Goal: Task Accomplishment & Management: Use online tool/utility

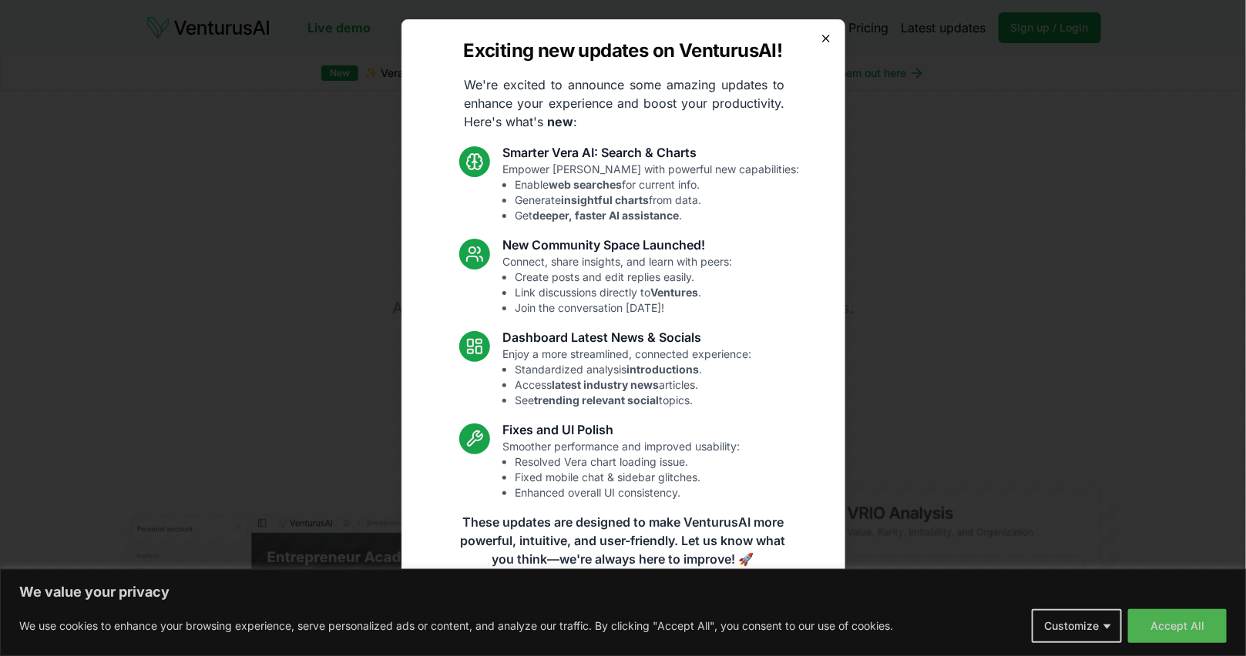
click at [823, 35] on icon "button" at bounding box center [826, 38] width 12 height 12
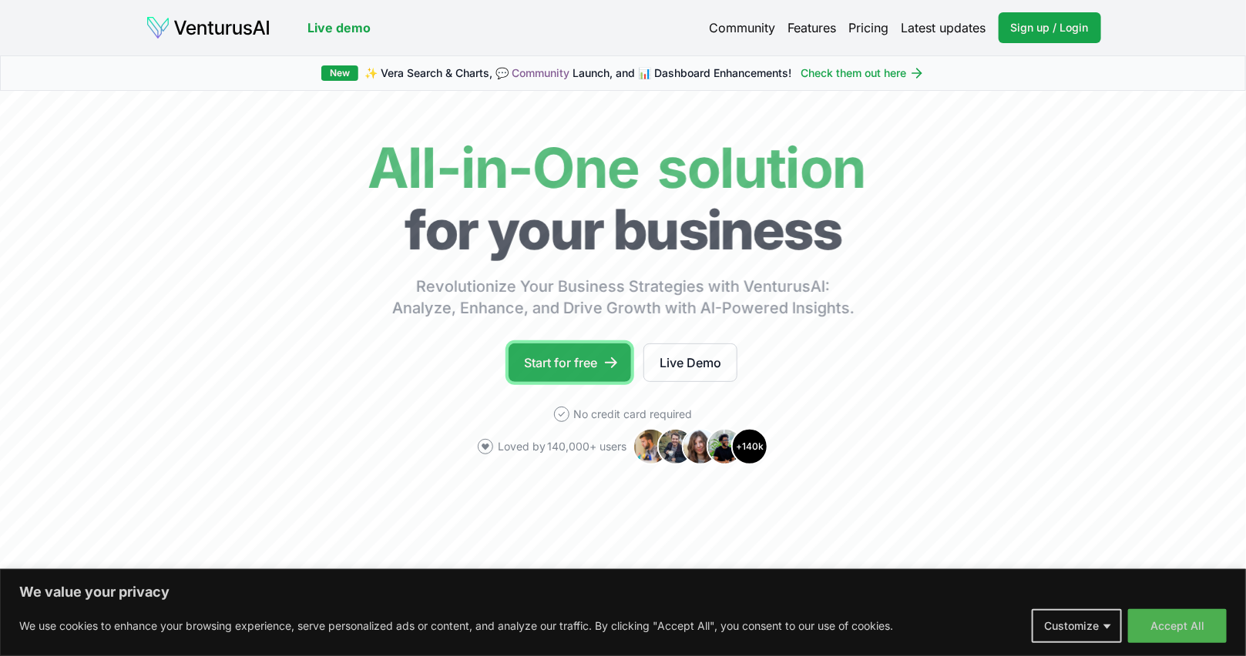
click at [557, 356] on link "Start for free" at bounding box center [569, 363] width 122 height 39
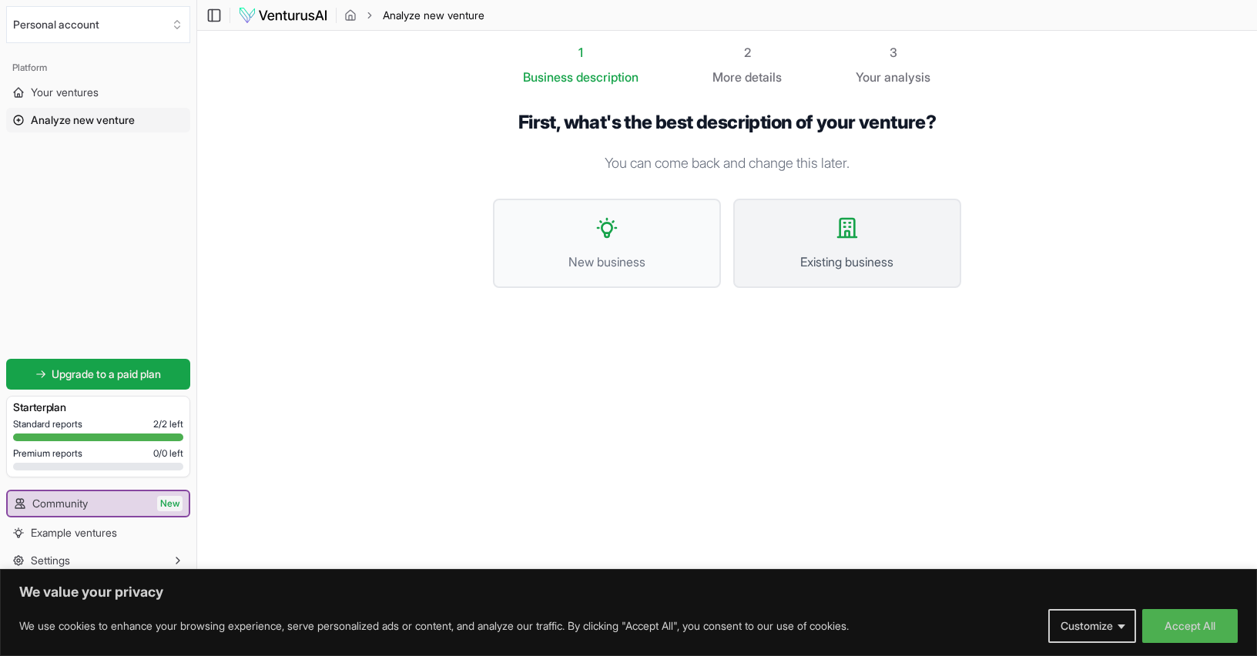
click at [847, 240] on button "Existing business" at bounding box center [847, 243] width 228 height 89
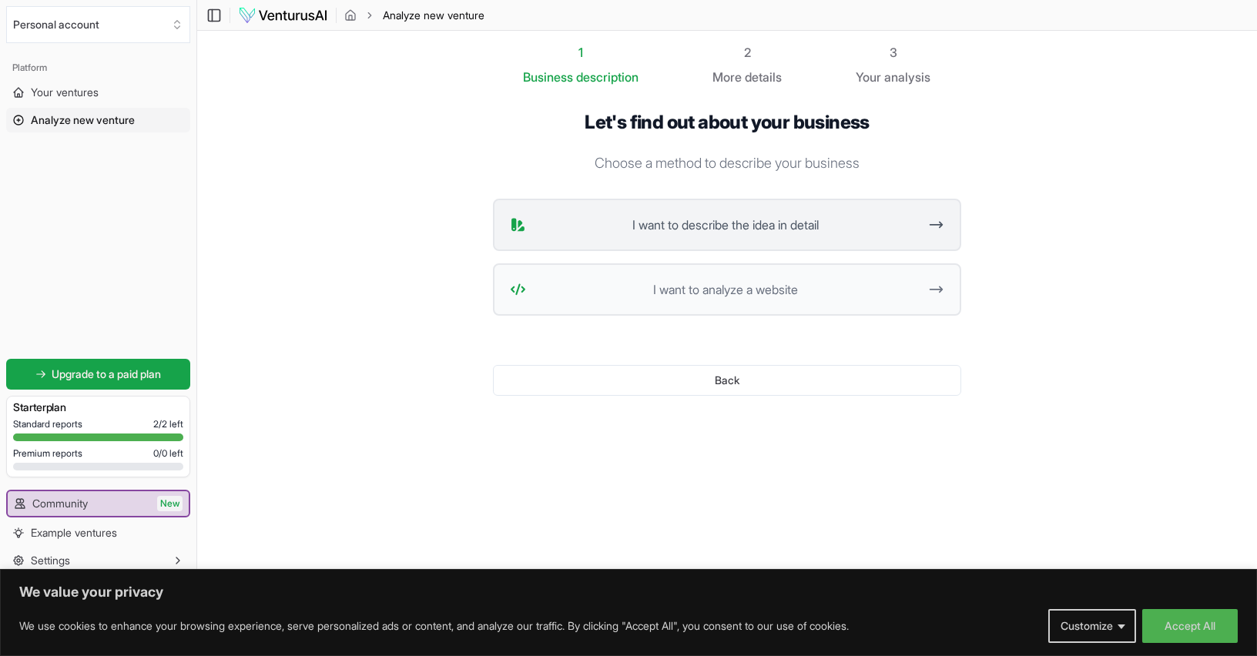
click at [783, 227] on span "I want to describe the idea in detail" at bounding box center [725, 225] width 386 height 18
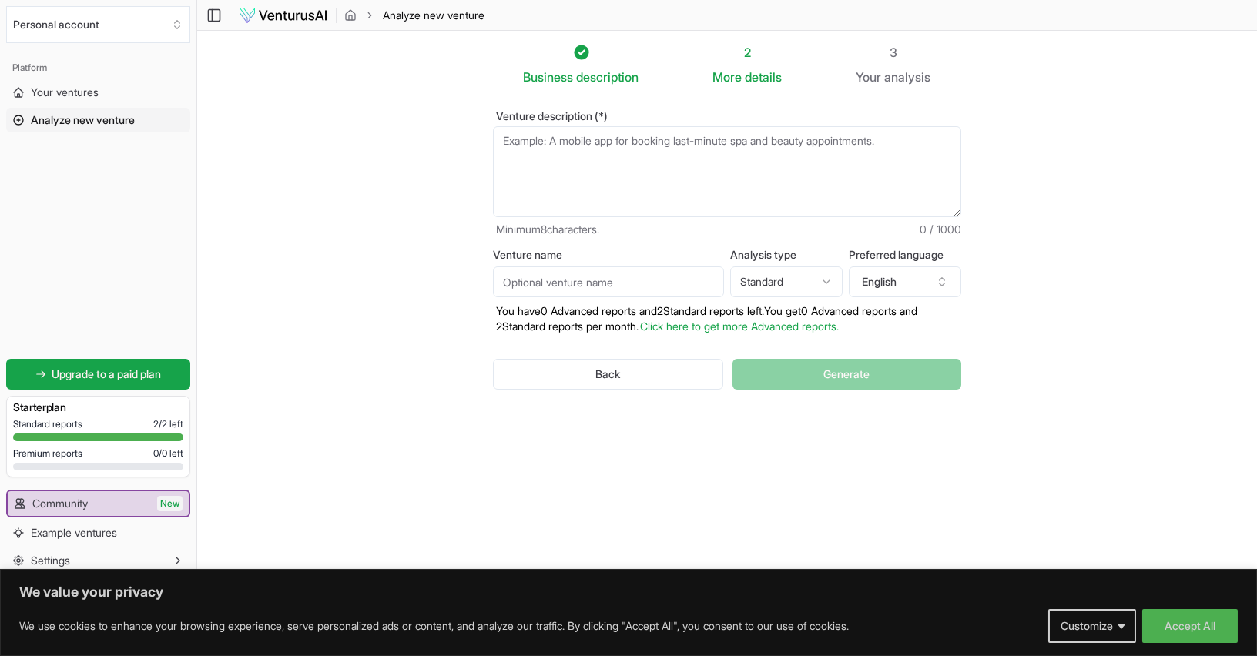
click at [542, 169] on textarea "Venture description (*)" at bounding box center [727, 171] width 468 height 91
click at [560, 143] on textarea "Venture description (*)" at bounding box center [727, 171] width 468 height 91
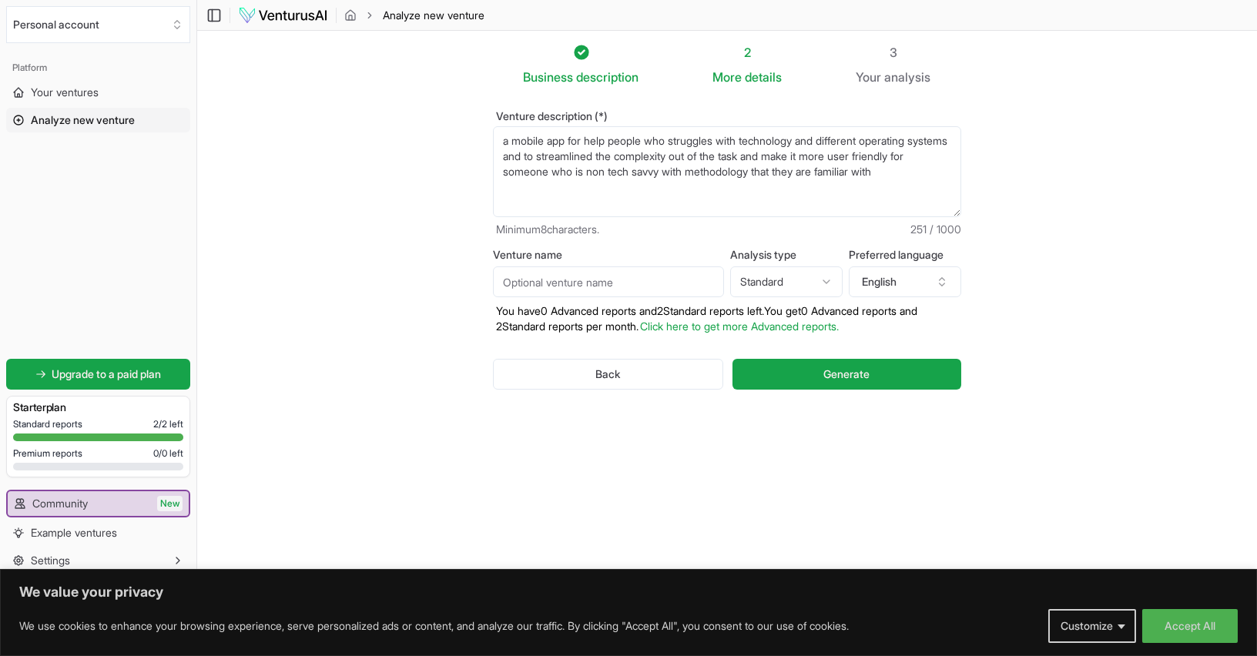
type textarea "a mobile app for help people who struggles with technology and different operat…"
click at [531, 282] on input "Venture name" at bounding box center [608, 282] width 231 height 31
type input "C"
drag, startPoint x: 578, startPoint y: 281, endPoint x: 605, endPoint y: 266, distance: 31.7
click at [578, 281] on input "CySyS Compainion AI" at bounding box center [608, 282] width 231 height 31
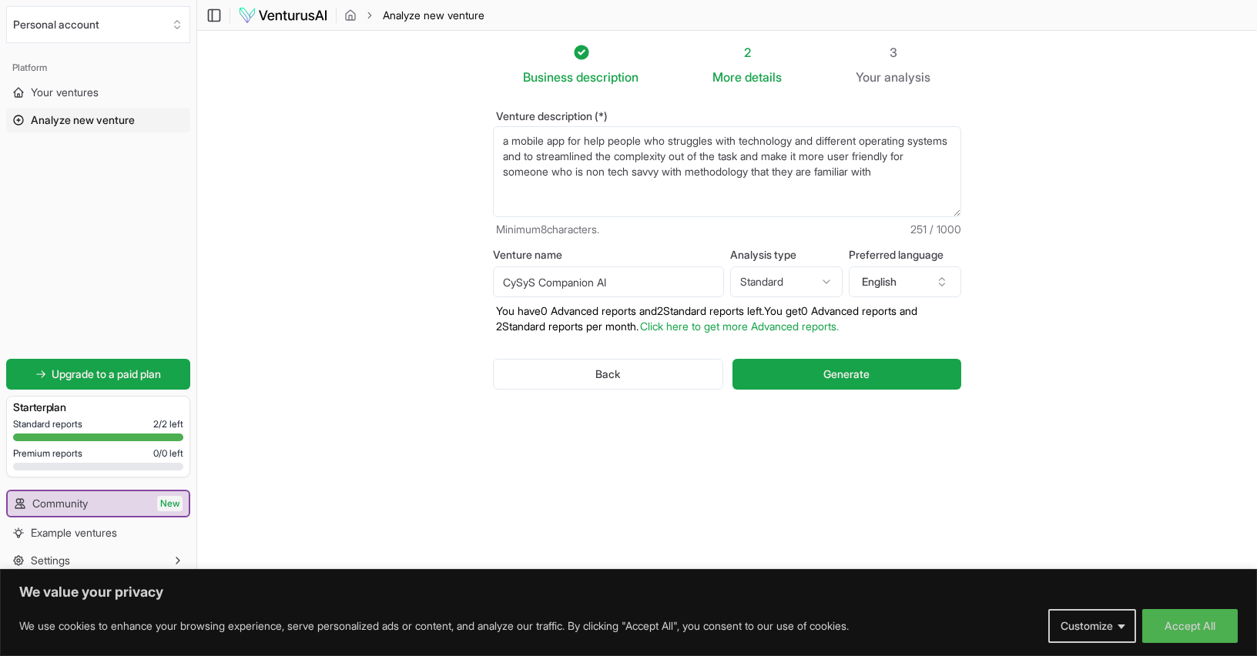
click at [600, 282] on input "CySyS Companion AI" at bounding box center [608, 282] width 231 height 31
type input "CySyS CompanionAI"
click at [794, 374] on button "Generate" at bounding box center [847, 374] width 229 height 31
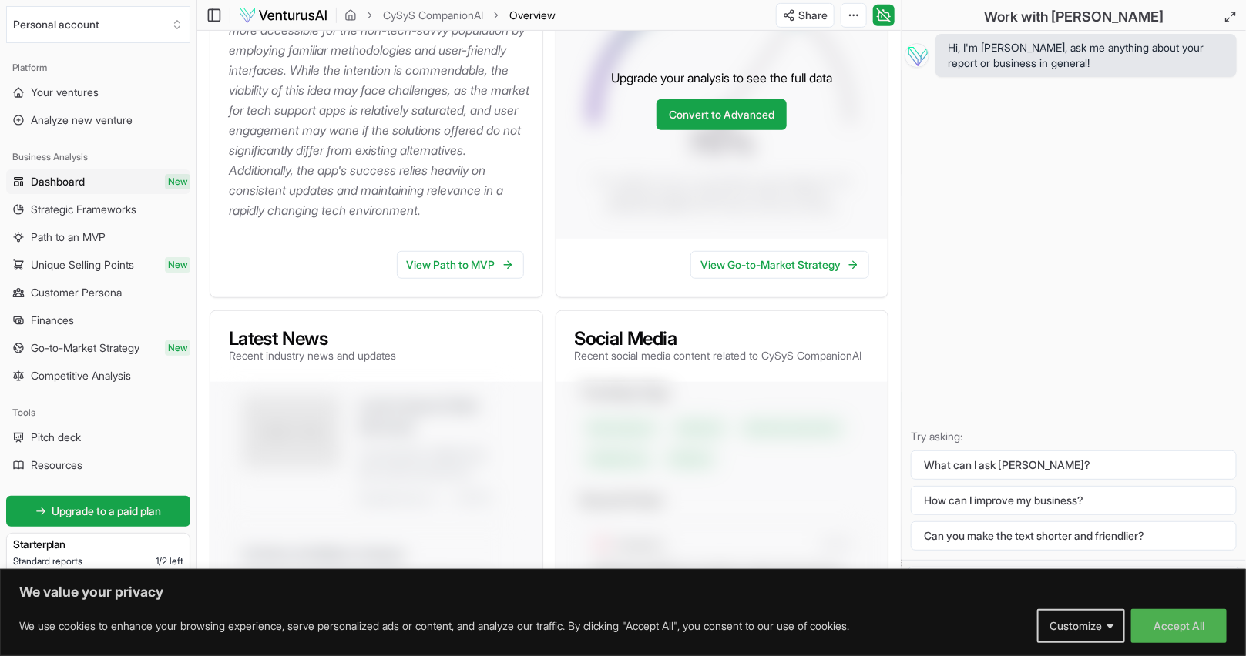
scroll to position [285, 0]
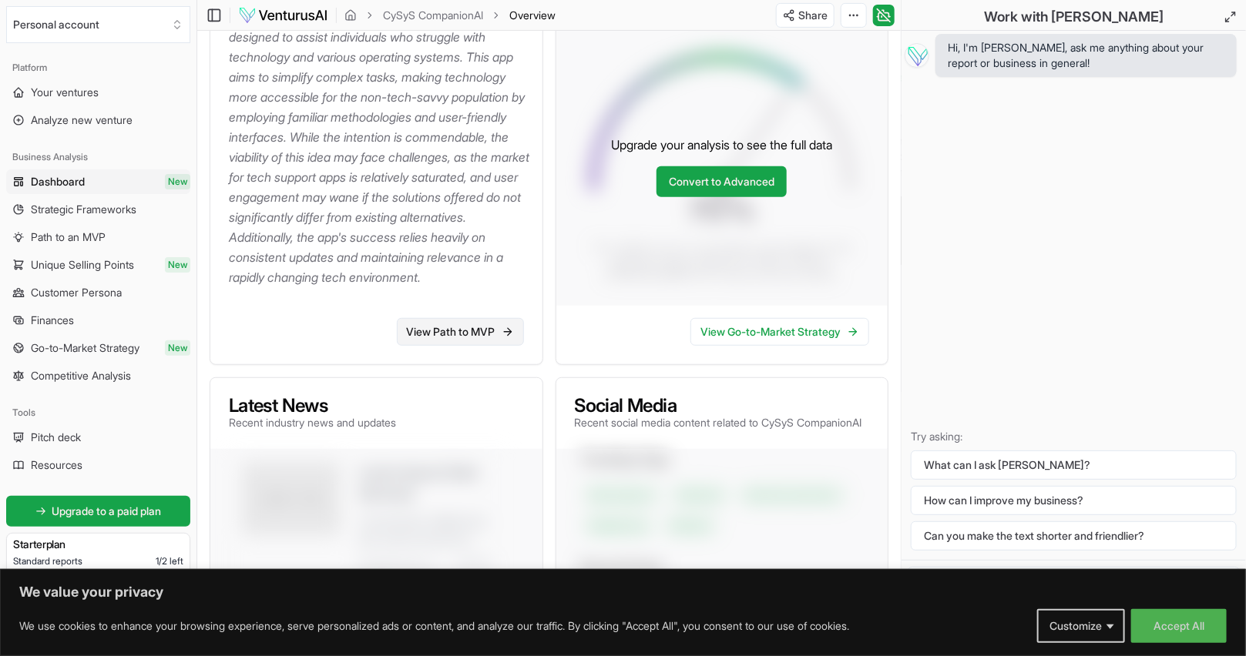
click at [436, 345] on link "View Path to MVP" at bounding box center [460, 332] width 127 height 28
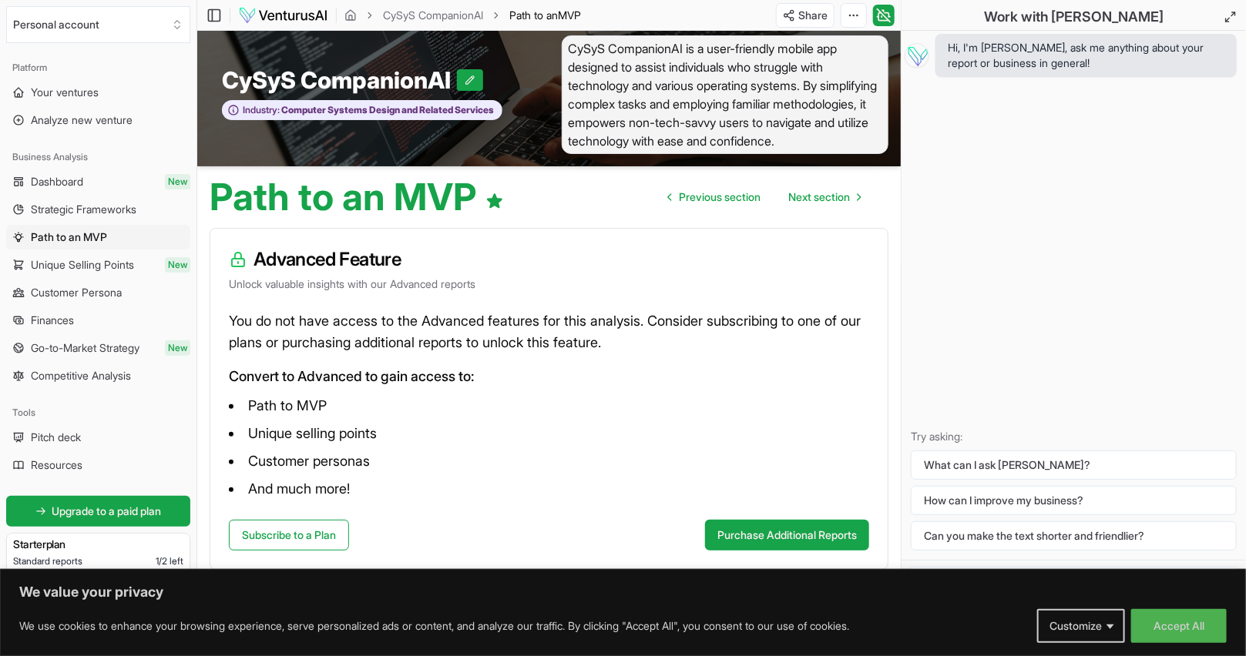
scroll to position [10, 0]
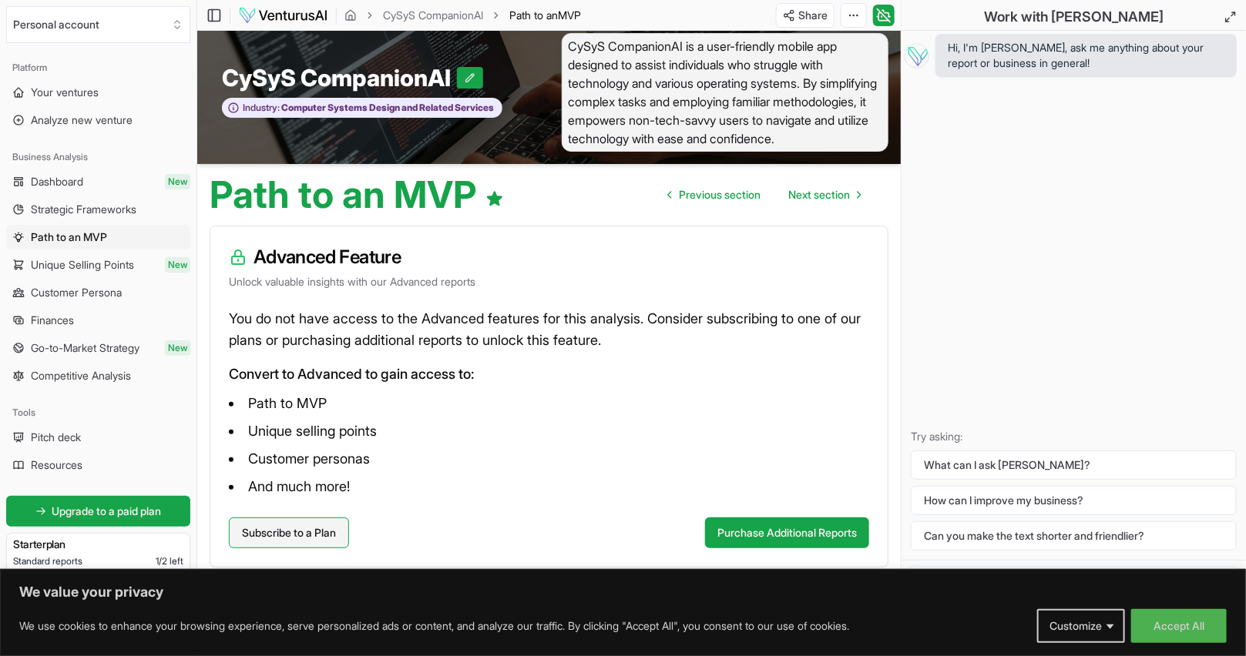
click at [324, 532] on link "Subscribe to a Plan" at bounding box center [289, 533] width 120 height 31
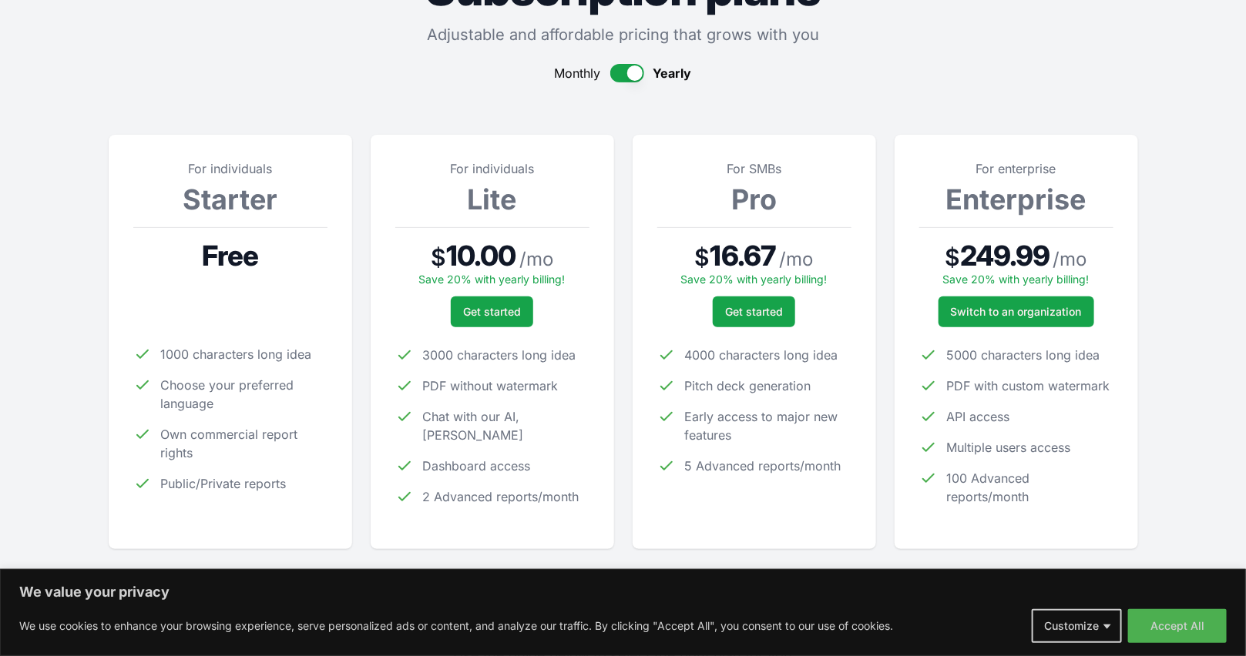
scroll to position [216, 0]
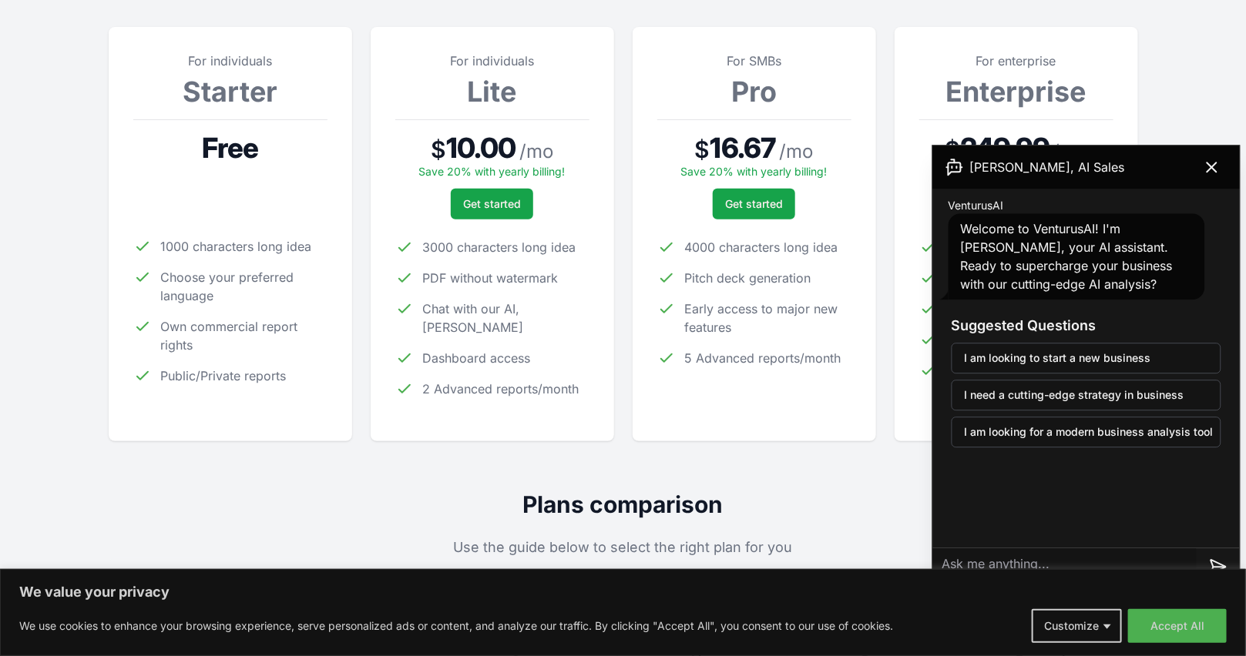
click at [239, 196] on div at bounding box center [230, 203] width 194 height 31
click at [436, 226] on div "For individuals Lite $ 10.00 / mo Save 20% with yearly billing! Get started 300…" at bounding box center [492, 234] width 194 height 365
click at [1211, 166] on icon at bounding box center [1211, 167] width 9 height 9
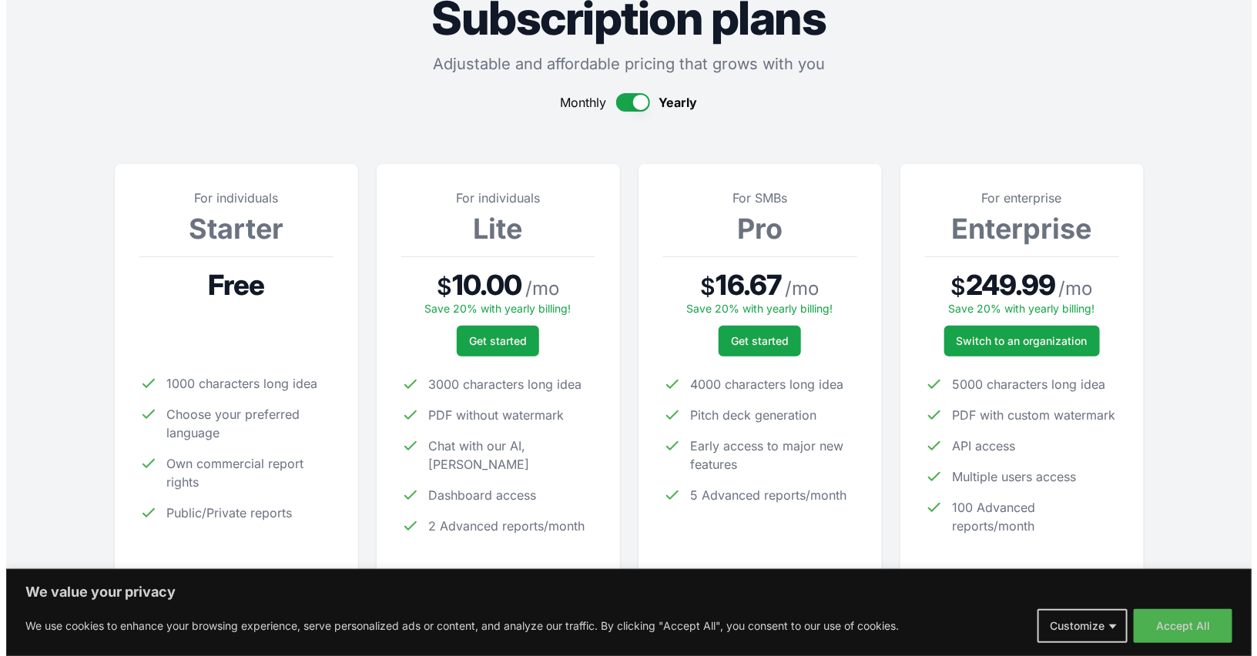
scroll to position [0, 0]
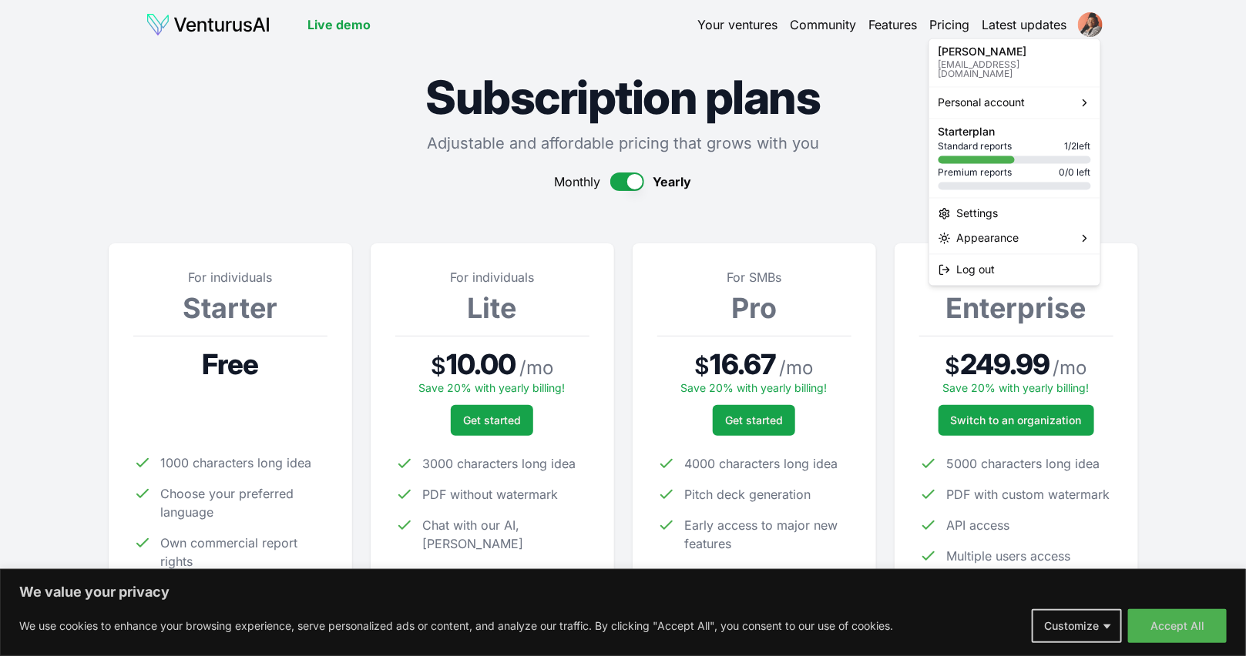
click at [1091, 18] on html "We value your privacy We use cookies to enhance your browsing experience, serve…" at bounding box center [623, 328] width 1246 height 656
click at [1061, 61] on p "cynitra@cynitrainfosys.net" at bounding box center [1014, 70] width 153 height 18
click at [1222, 163] on html "We value your privacy We use cookies to enhance your browsing experience, serve…" at bounding box center [623, 328] width 1246 height 656
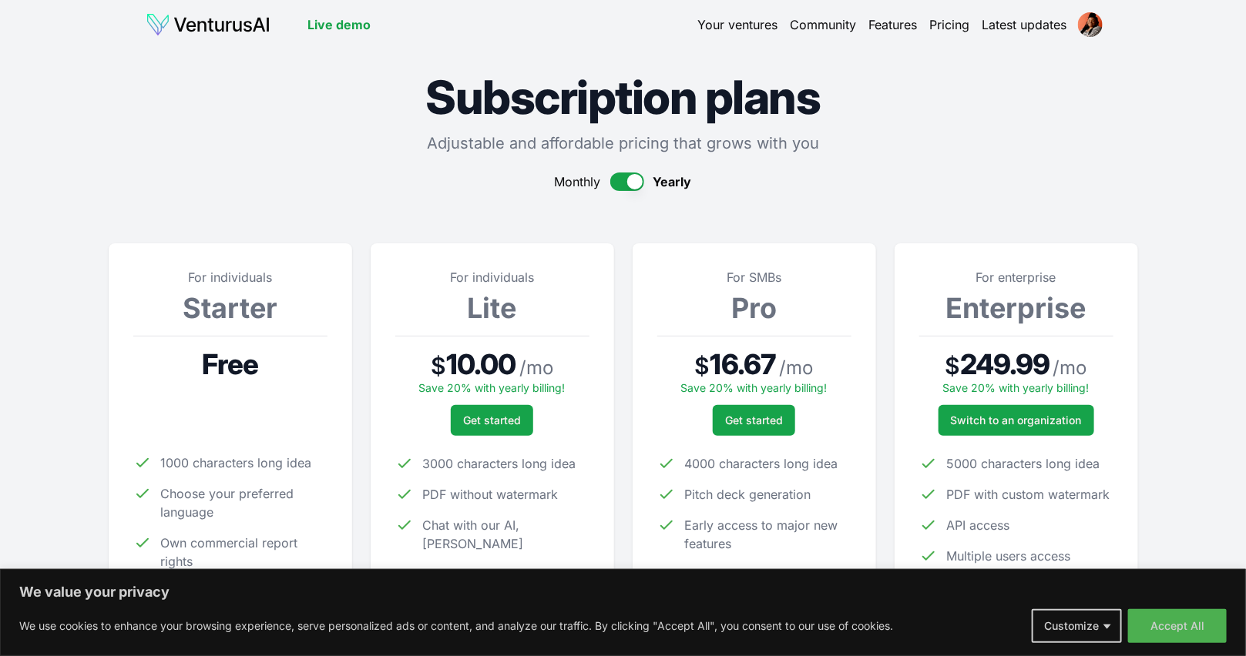
click at [739, 23] on link "Your ventures" at bounding box center [738, 24] width 80 height 18
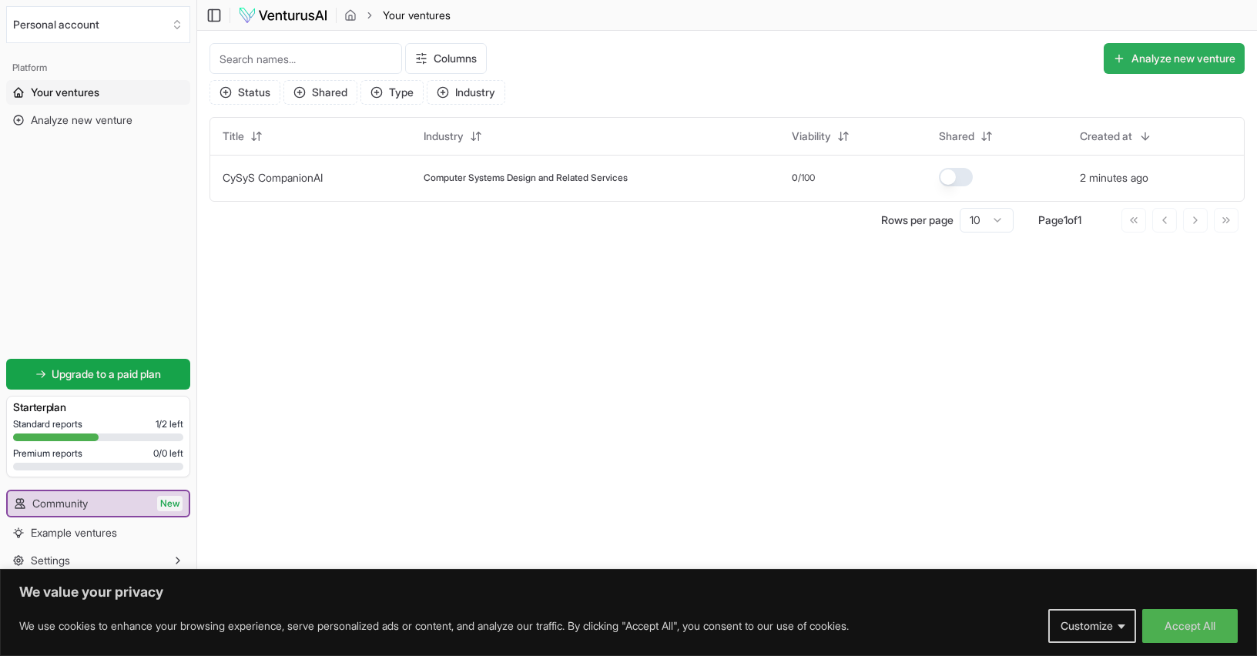
click at [1170, 59] on button "Analyze new venture" at bounding box center [1174, 58] width 141 height 31
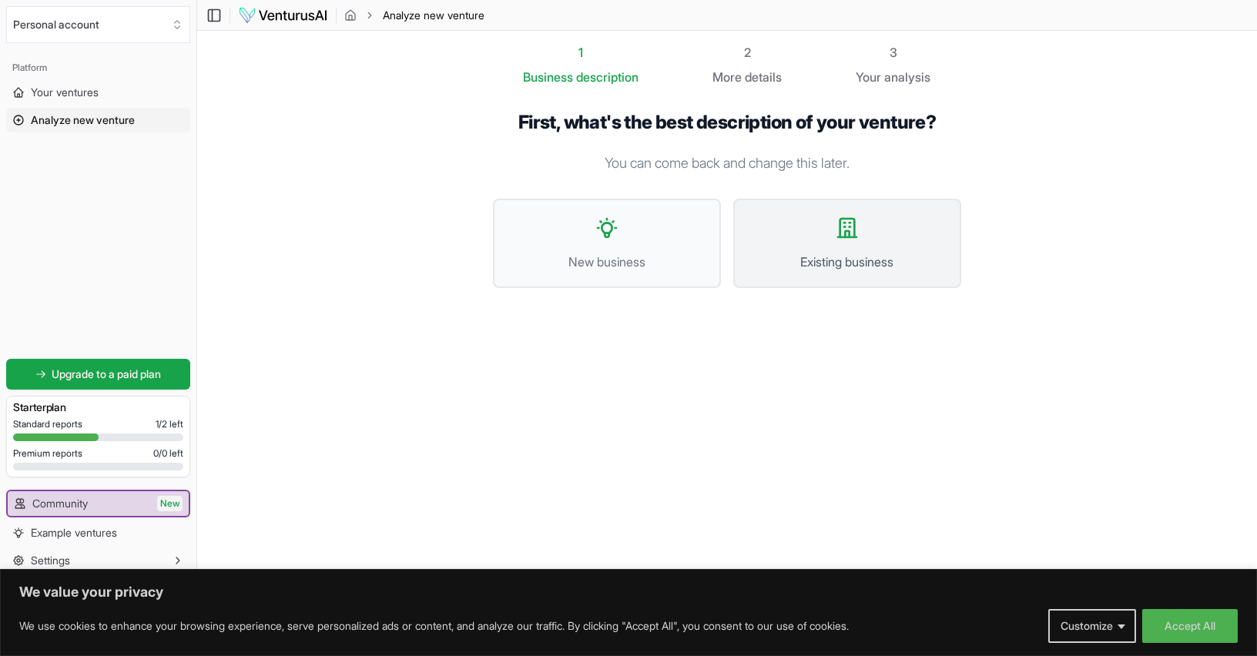
click at [809, 246] on button "Existing business" at bounding box center [847, 243] width 228 height 89
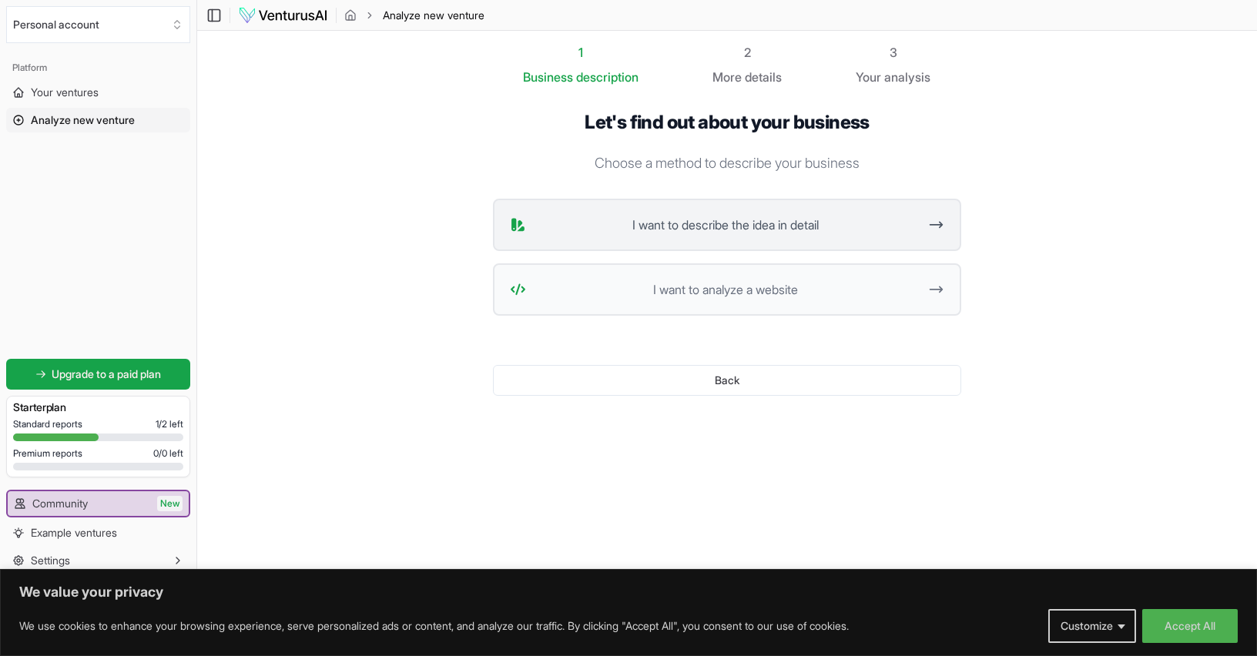
click at [779, 226] on span "I want to describe the idea in detail" at bounding box center [725, 225] width 386 height 18
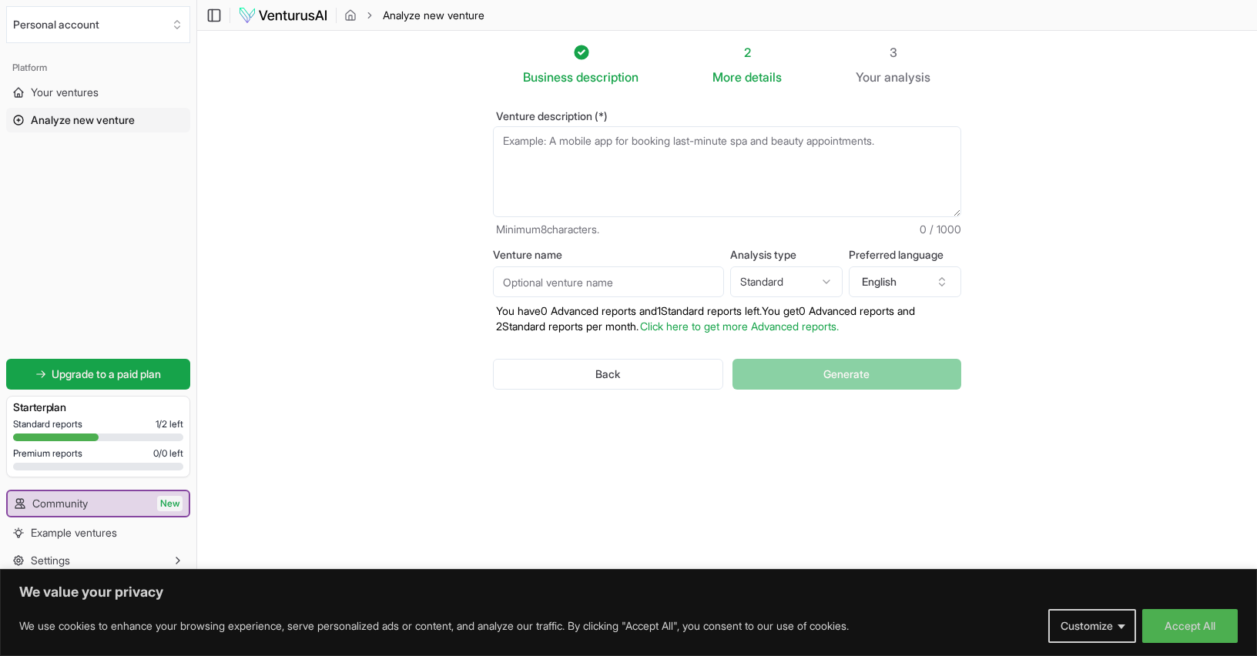
click at [586, 167] on textarea "Venture description (*)" at bounding box center [727, 171] width 468 height 91
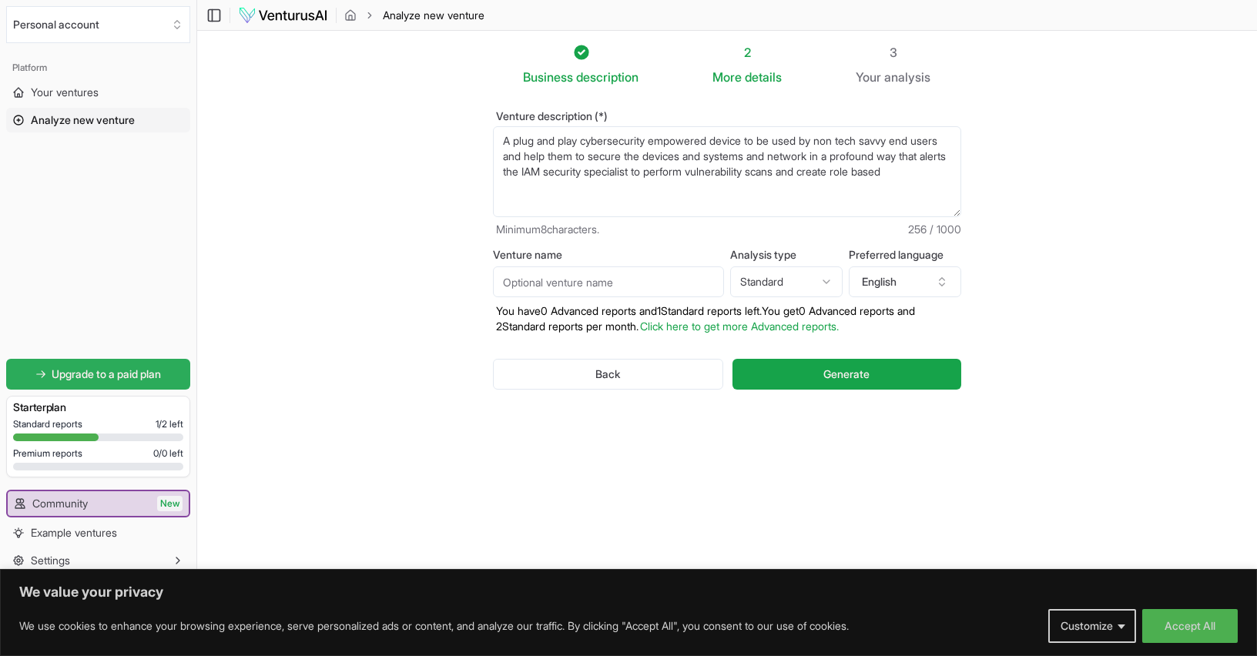
type textarea "A plug and play cybersecurity empowered device to be used by non tech savvy end…"
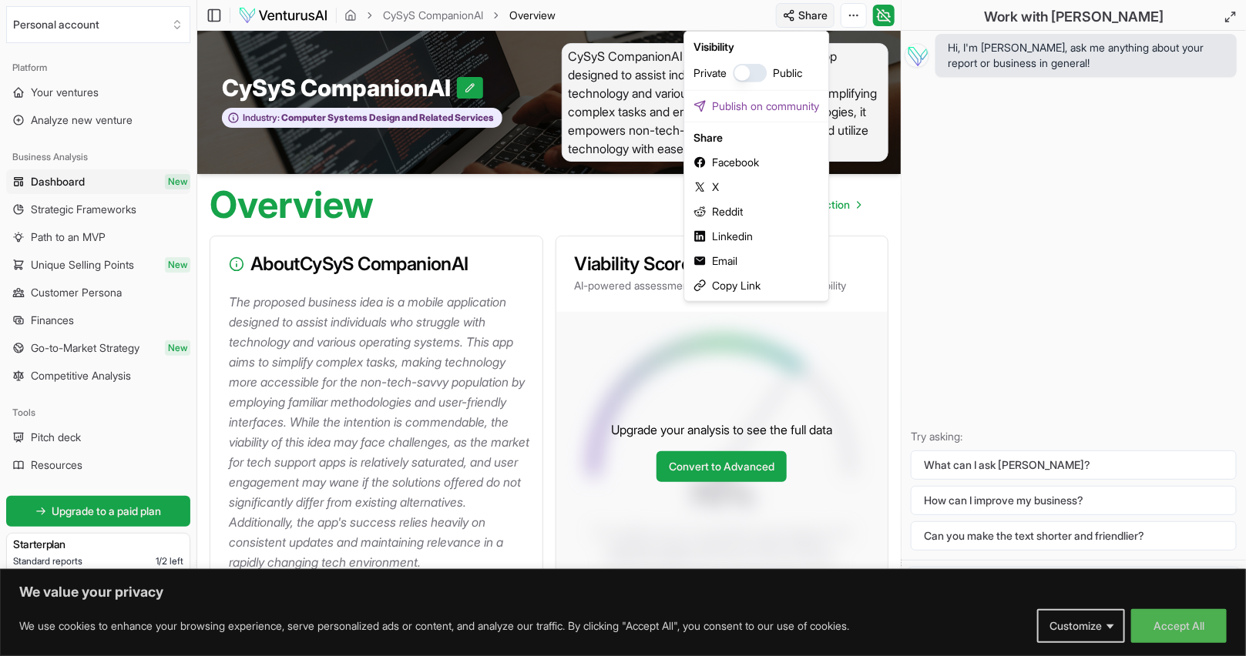
click at [808, 14] on html "We value your privacy We use cookies to enhance your browsing experience, serve…" at bounding box center [623, 328] width 1246 height 656
click at [1011, 222] on html "We value your privacy We use cookies to enhance your browsing experience, serve…" at bounding box center [623, 328] width 1246 height 656
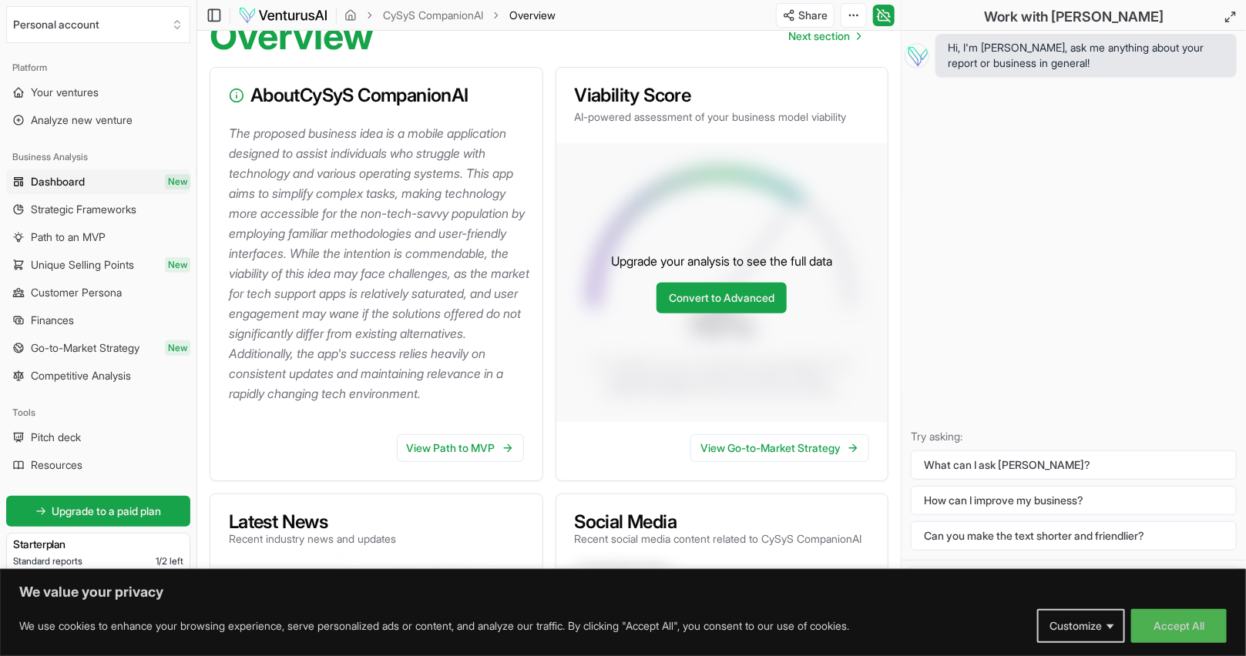
scroll to position [174, 0]
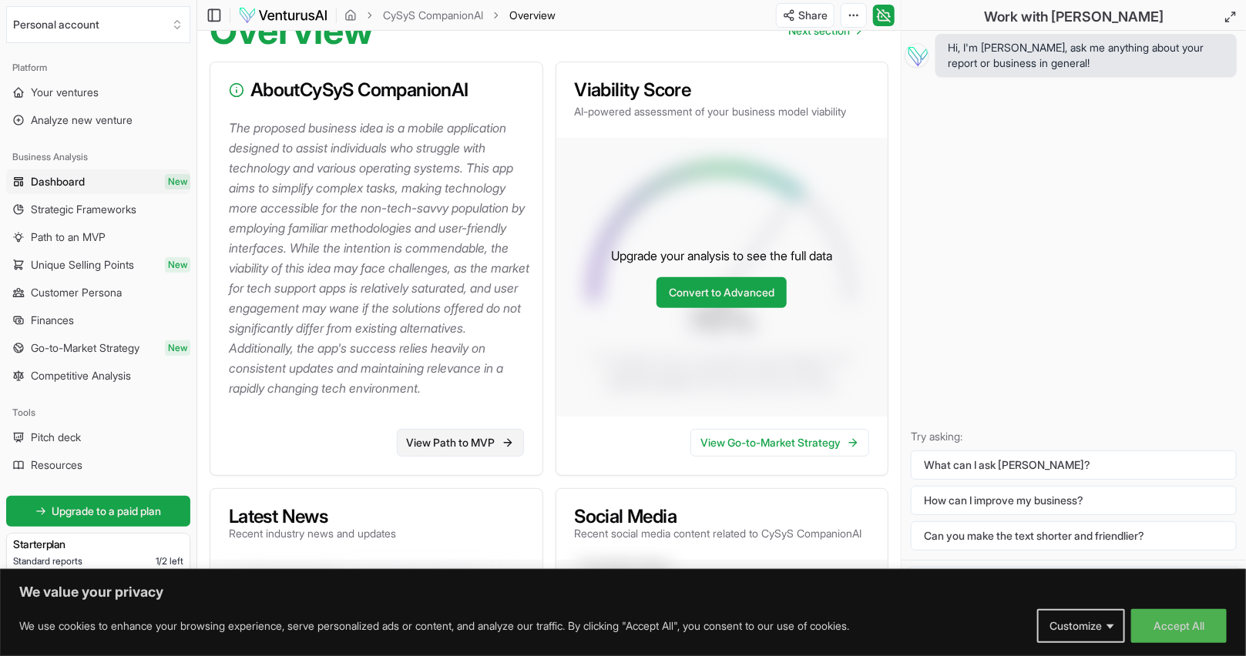
click at [461, 457] on link "View Path to MVP" at bounding box center [460, 443] width 127 height 28
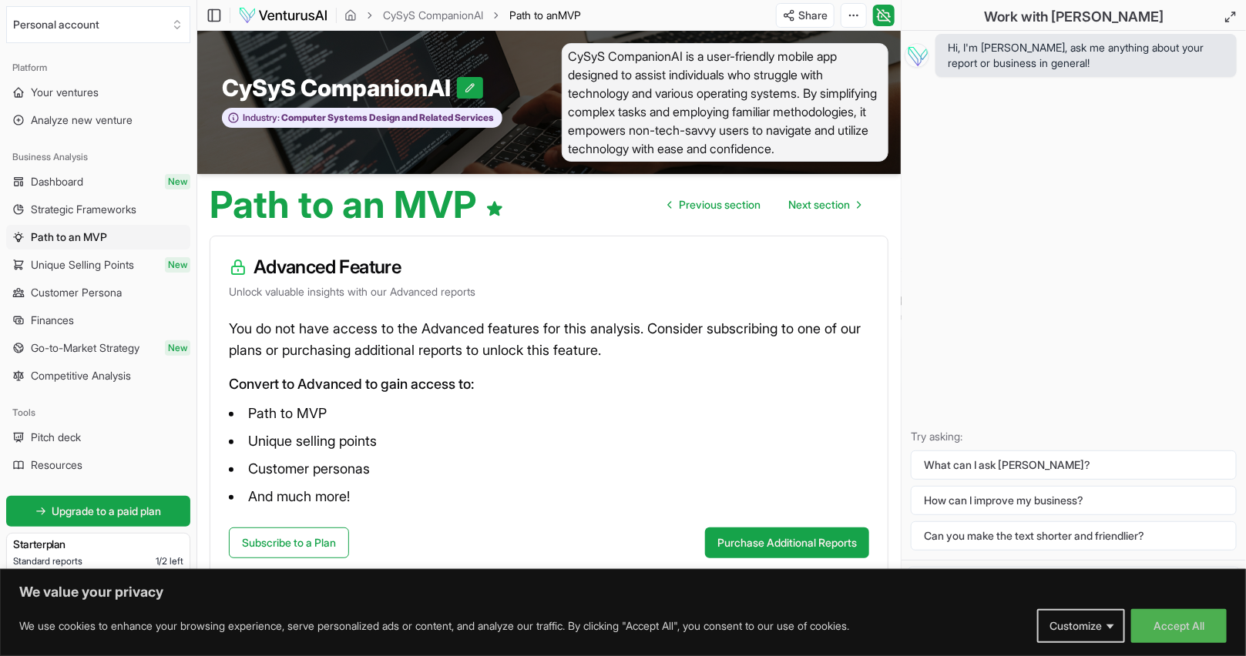
scroll to position [10, 0]
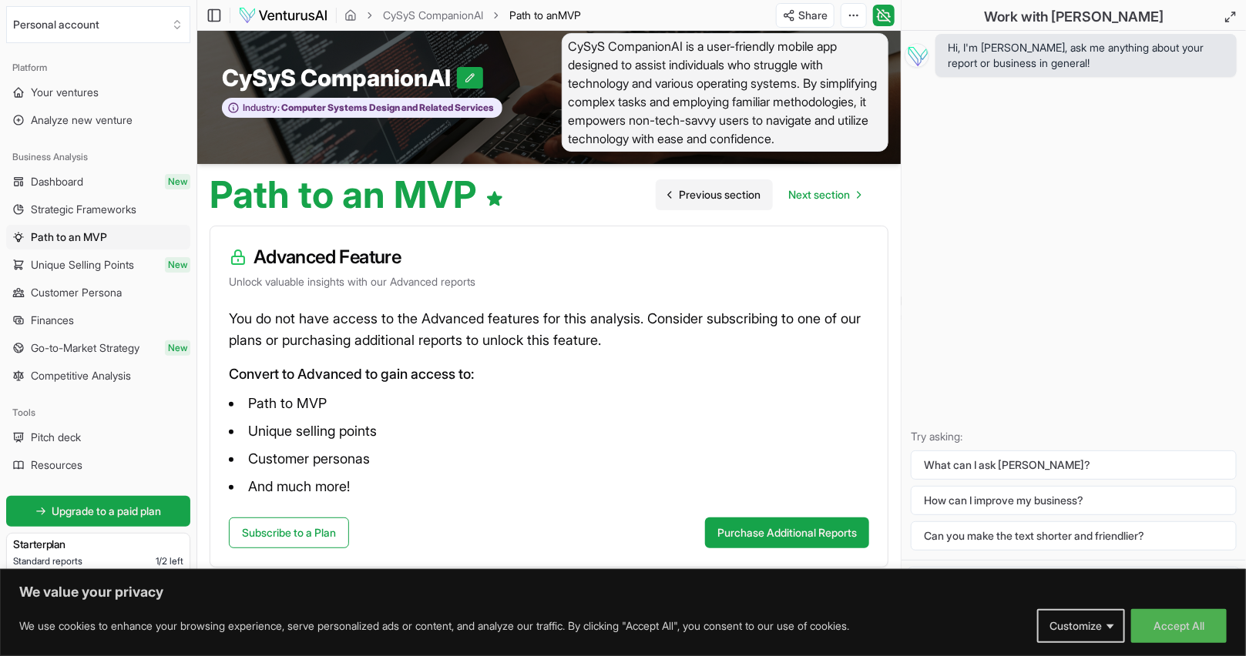
click at [713, 193] on span "Previous section" at bounding box center [720, 194] width 82 height 15
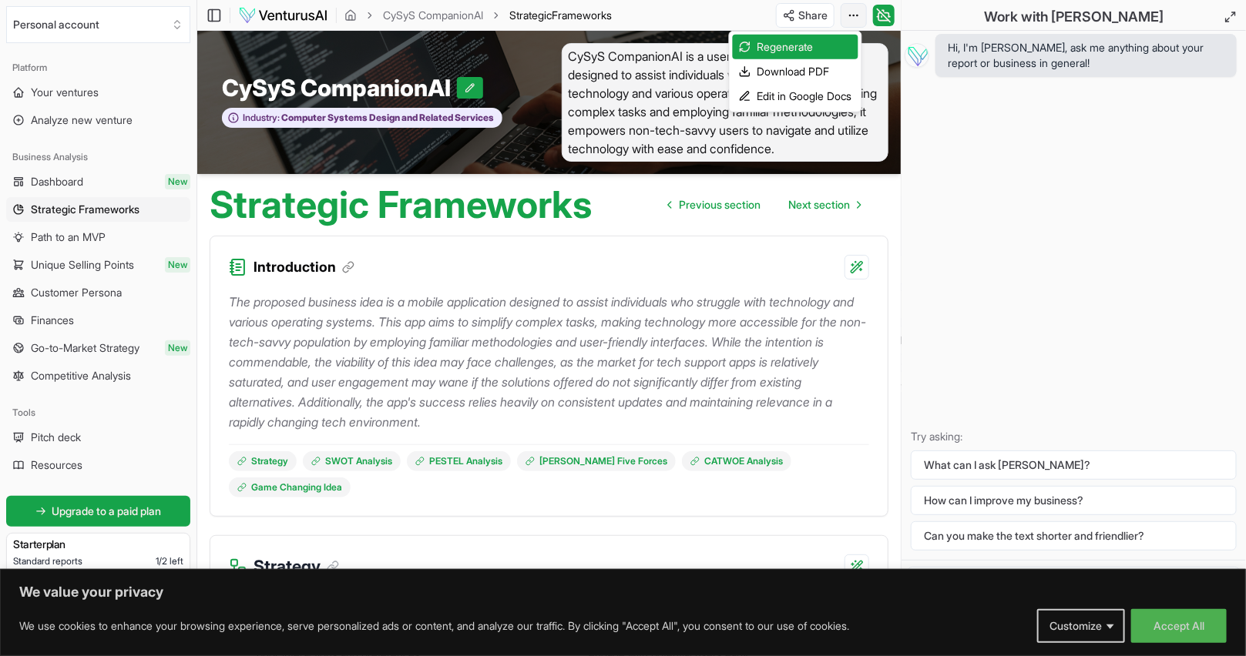
click at [851, 12] on html "We value your privacy We use cookies to enhance your browsing experience, serve…" at bounding box center [623, 328] width 1246 height 656
click at [807, 94] on div "Edit in Google Docs" at bounding box center [796, 96] width 126 height 25
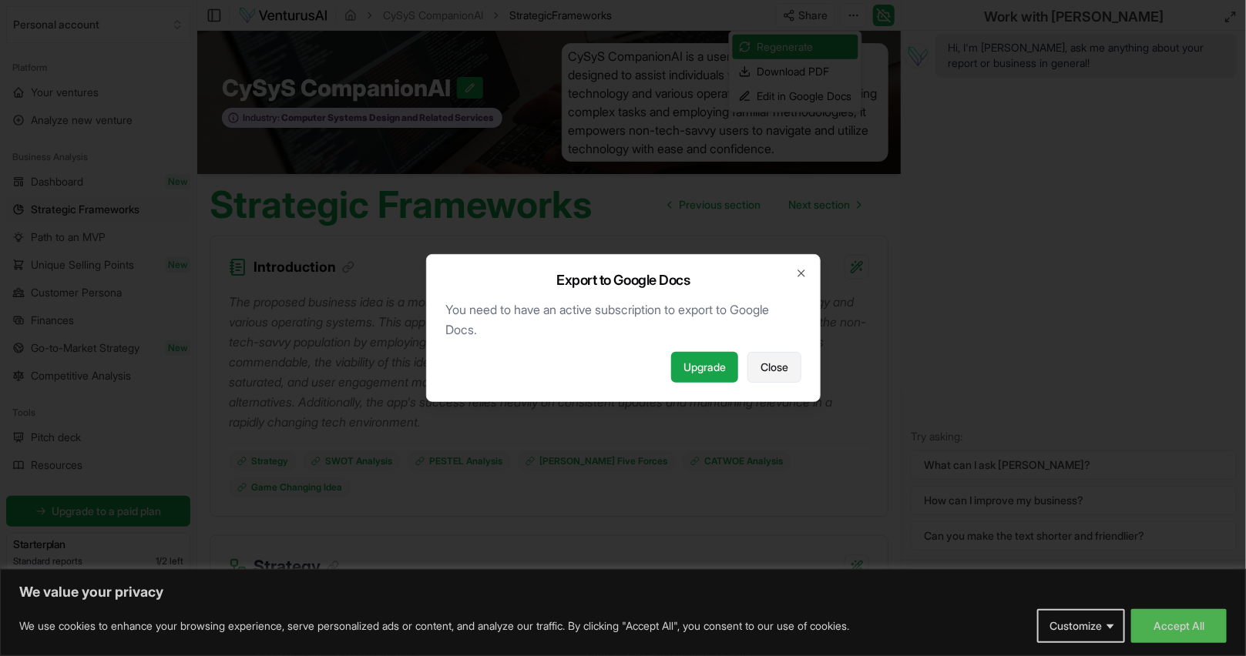
click at [770, 360] on span "Close" at bounding box center [774, 367] width 28 height 15
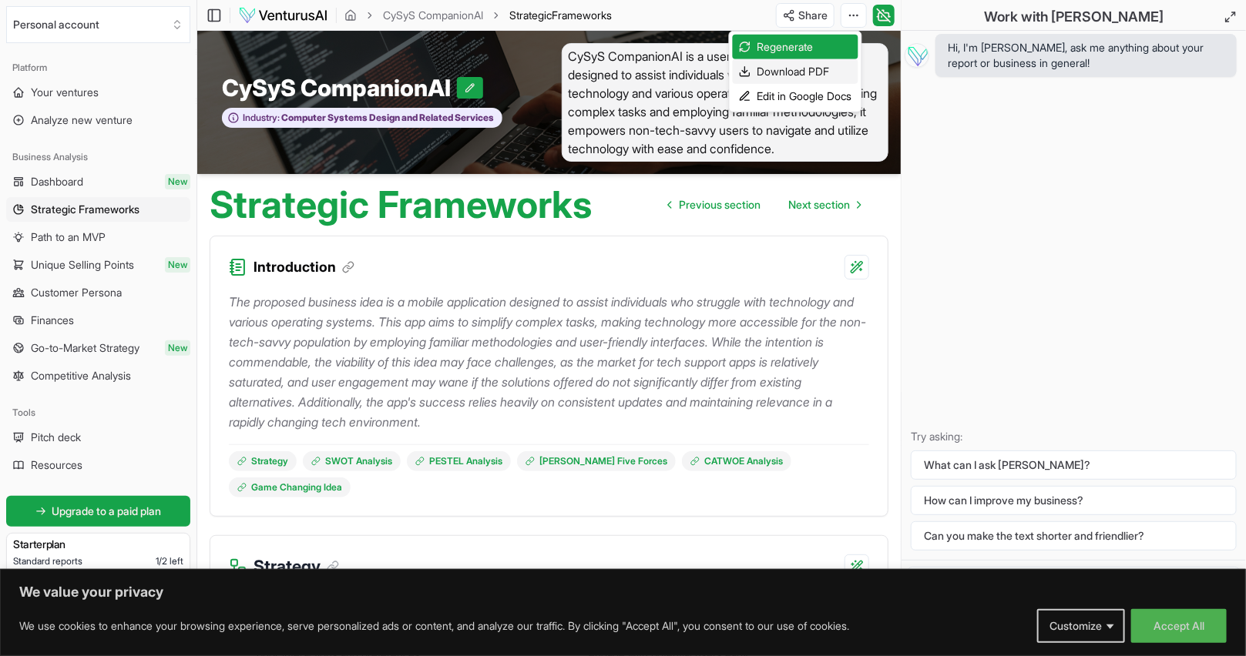
click at [806, 69] on div "Download PDF" at bounding box center [796, 71] width 126 height 25
click at [1172, 236] on div "Hi, I'm Vera, ask me anything about your report or business in general! Try ask…" at bounding box center [1073, 295] width 344 height 529
click at [68, 115] on span "Analyze new venture" at bounding box center [82, 119] width 102 height 15
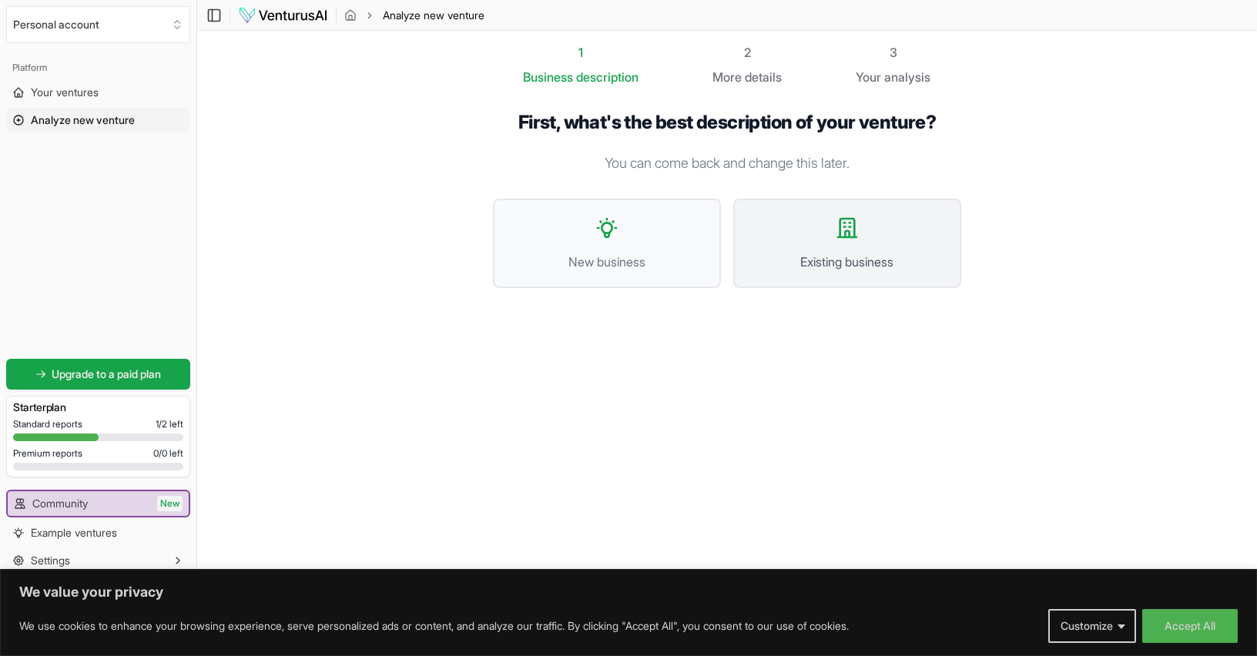
click at [822, 232] on button "Existing business" at bounding box center [847, 243] width 228 height 89
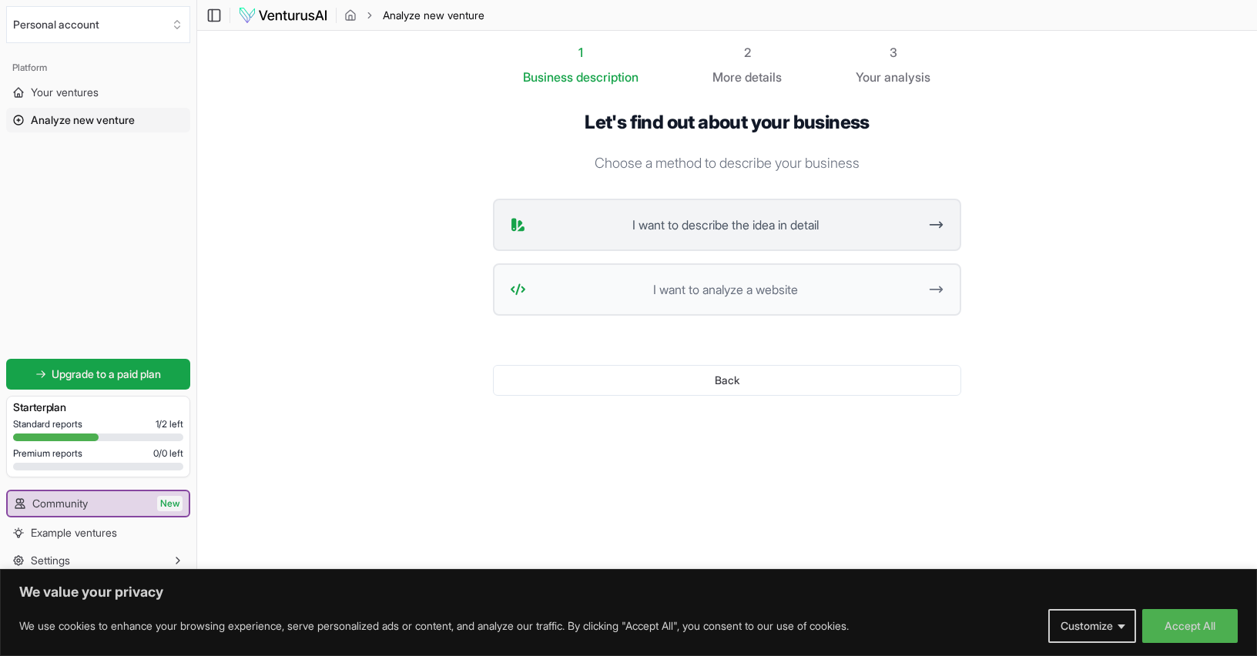
click at [766, 224] on span "I want to describe the idea in detail" at bounding box center [725, 225] width 386 height 18
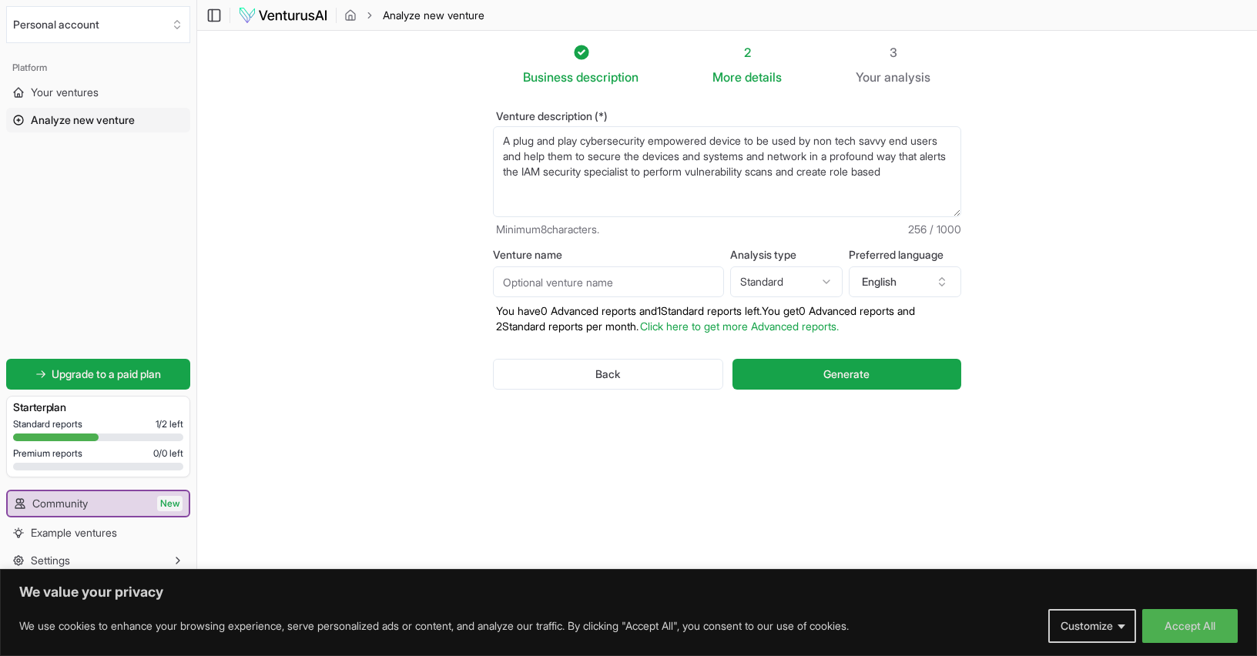
click at [746, 156] on textarea "A plug and play cybersecurity empowered device to be used by non tech savvy end…" at bounding box center [727, 171] width 468 height 91
click at [942, 173] on textarea "A plug and play cybersecurity empowered device to be used by non tech savvy end…" at bounding box center [727, 171] width 468 height 91
type textarea "A plug and play cybersecurity empowered device to be used by non tech savvy end…"
click at [568, 267] on input "Venture name" at bounding box center [608, 282] width 231 height 31
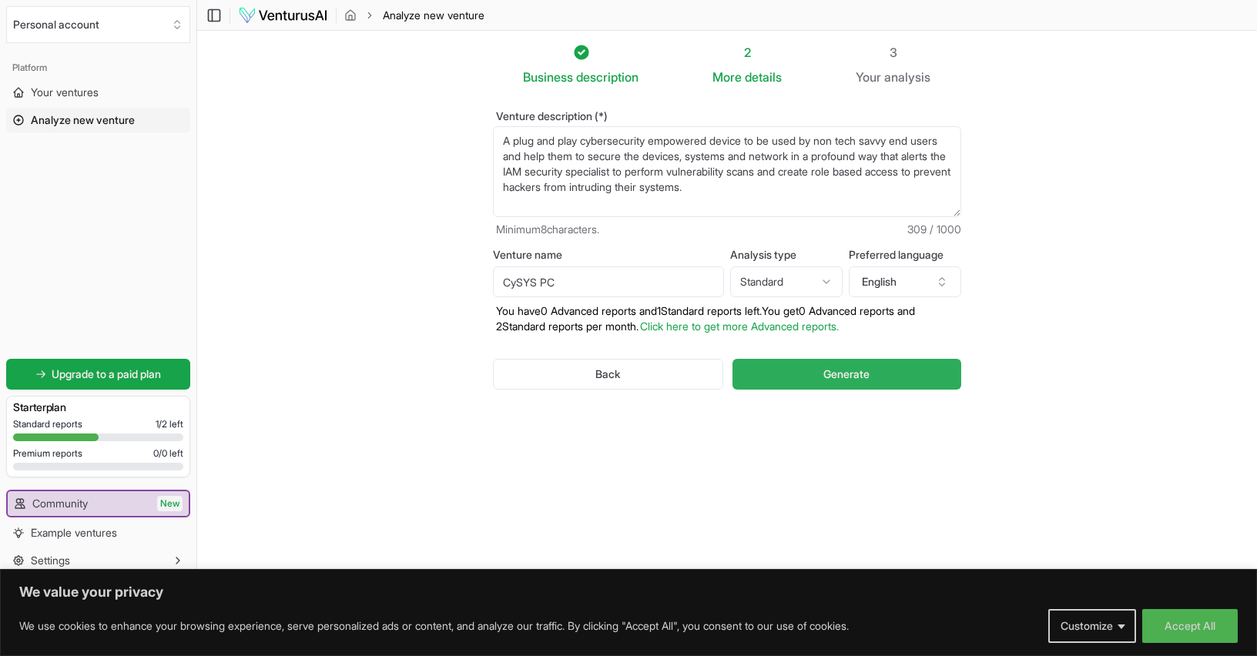
type input "CySYS PC"
click at [840, 370] on span "Generate" at bounding box center [846, 374] width 46 height 15
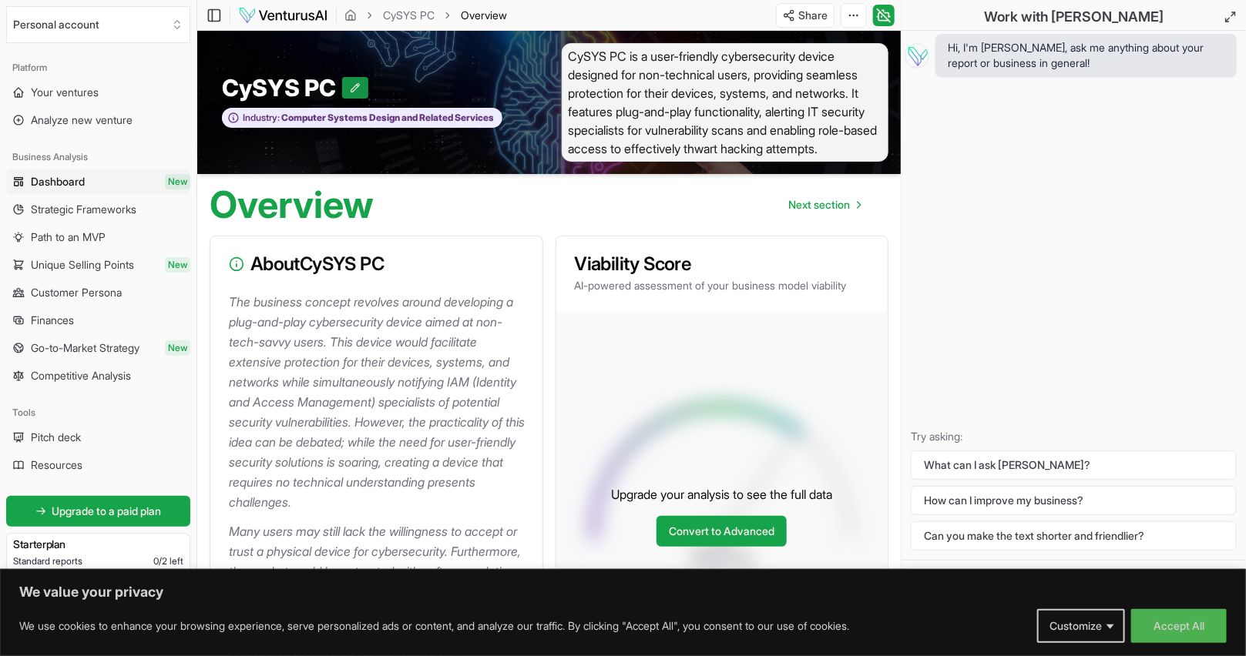
click at [357, 83] on icon at bounding box center [355, 87] width 11 height 11
click at [401, 89] on button at bounding box center [392, 88] width 26 height 22
click at [864, 76] on span "CySYS PC is a user-friendly cybersecurity device designed for non-technical use…" at bounding box center [725, 102] width 327 height 119
click at [843, 120] on span "CySYS PC is a user-friendly cybersecurity device designed for non-technical use…" at bounding box center [725, 102] width 327 height 119
click at [671, 126] on span "CySYS PC is a user-friendly cybersecurity device designed for non-technical use…" at bounding box center [725, 102] width 327 height 119
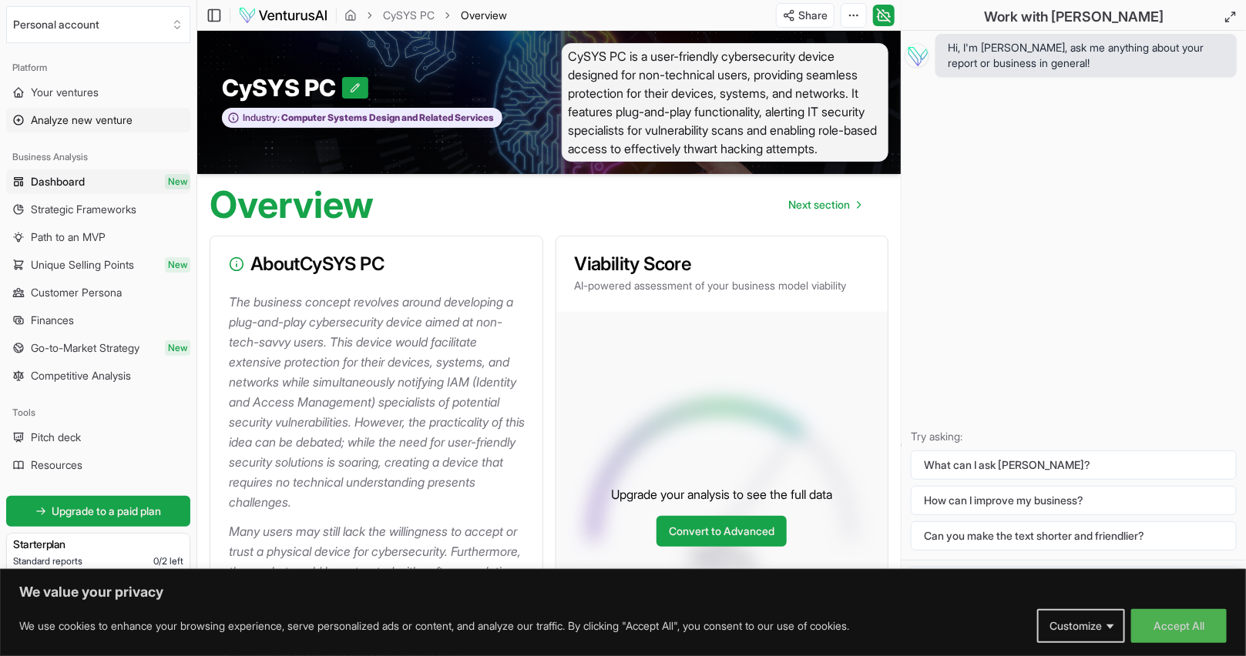
click at [77, 114] on span "Analyze new venture" at bounding box center [82, 119] width 102 height 15
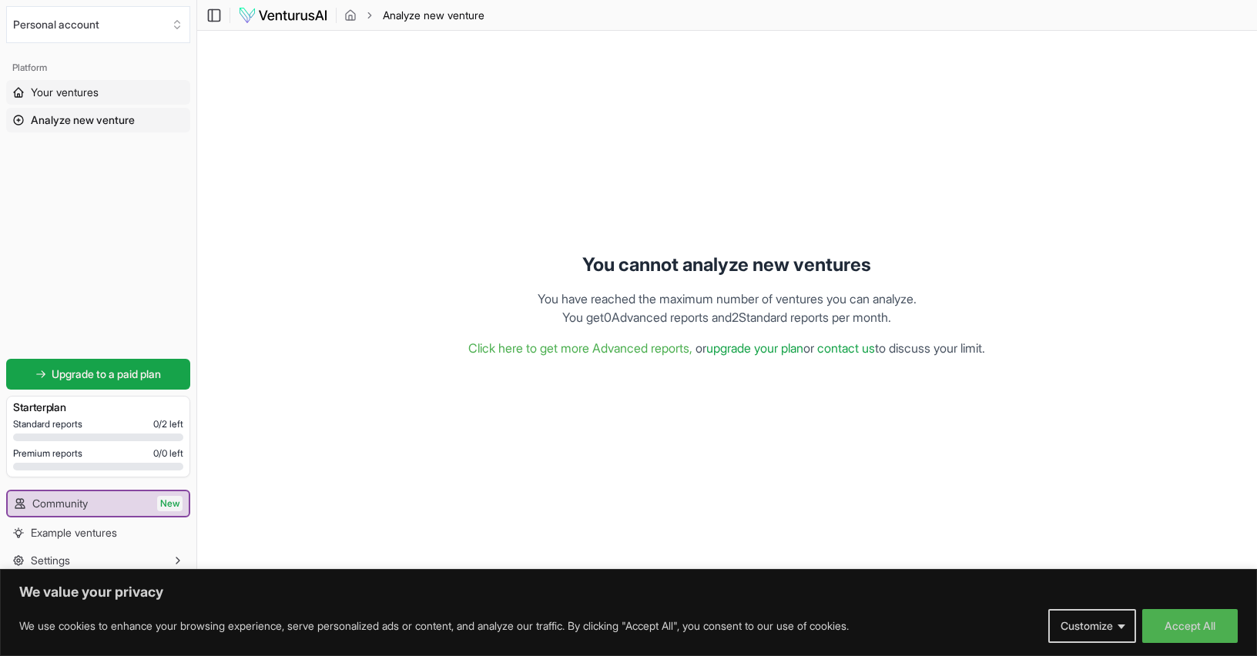
click at [58, 87] on span "Your ventures" at bounding box center [65, 92] width 68 height 15
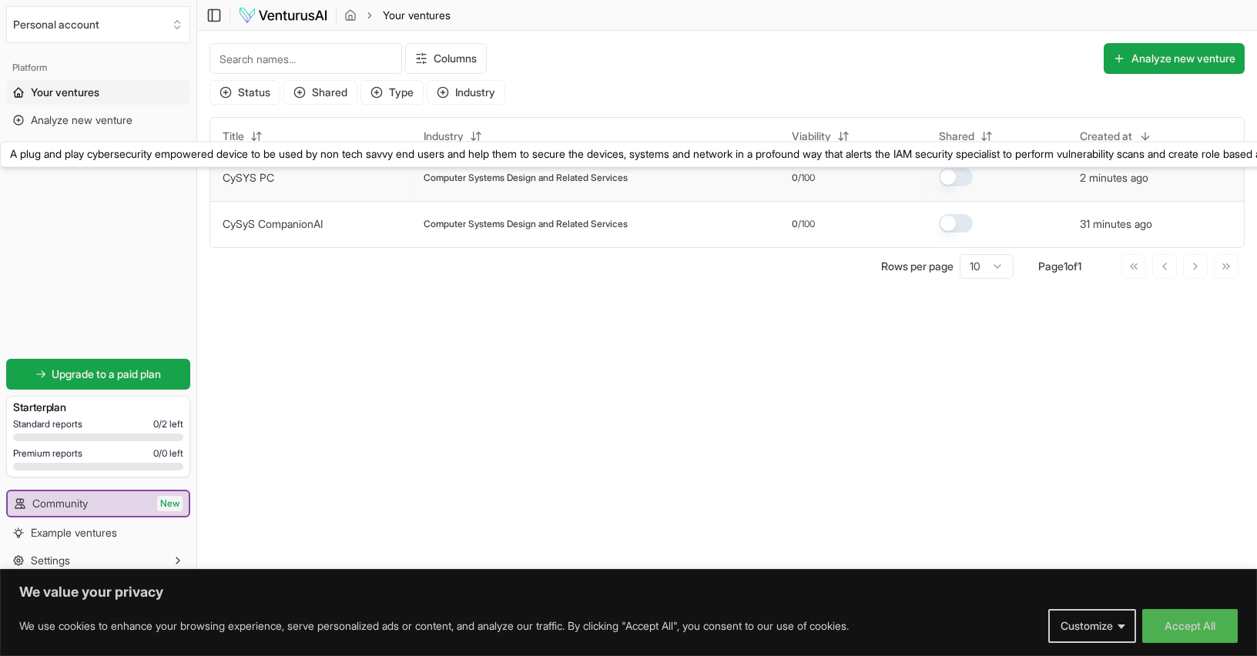
click at [232, 171] on link "CySYS PC" at bounding box center [249, 177] width 52 height 13
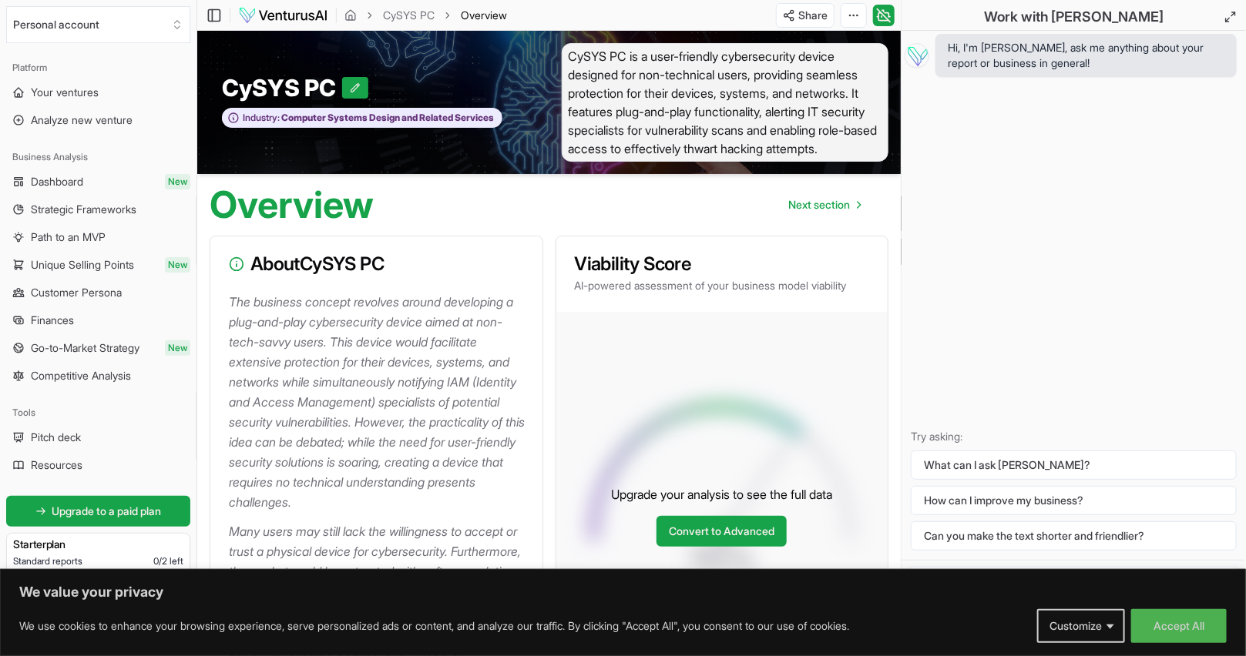
click at [989, 266] on div "Hi, I'm Vera, ask me anything about your report or business in general! Try ask…" at bounding box center [1073, 295] width 344 height 529
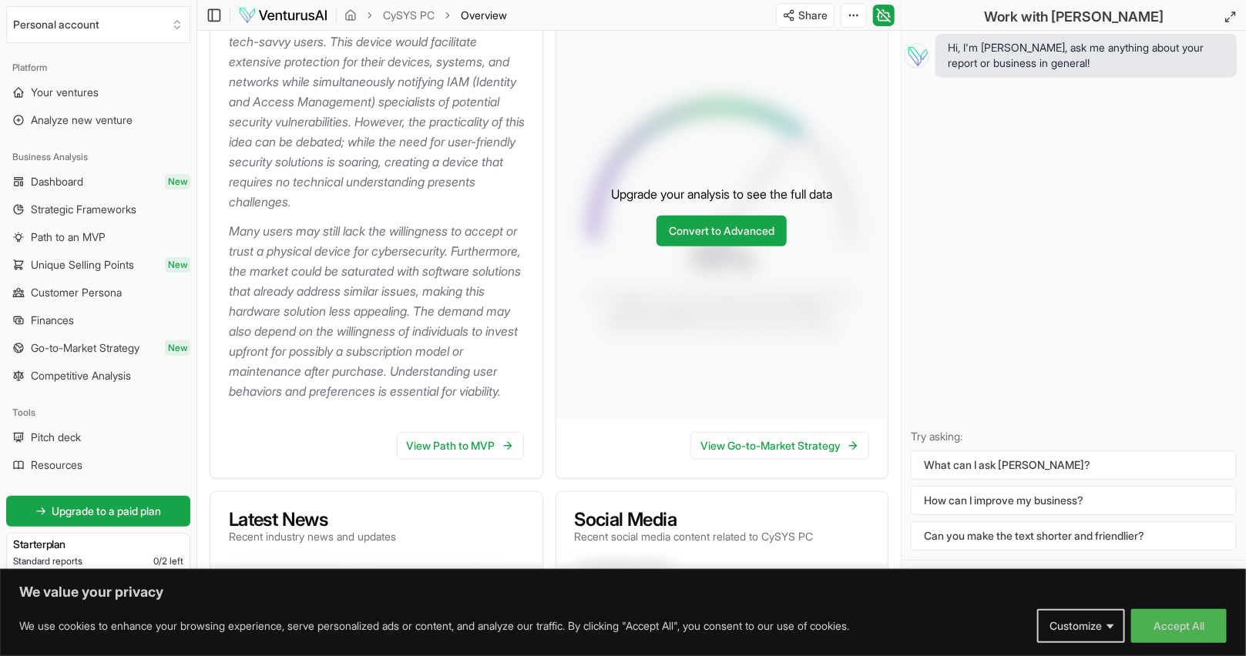
scroll to position [384, 0]
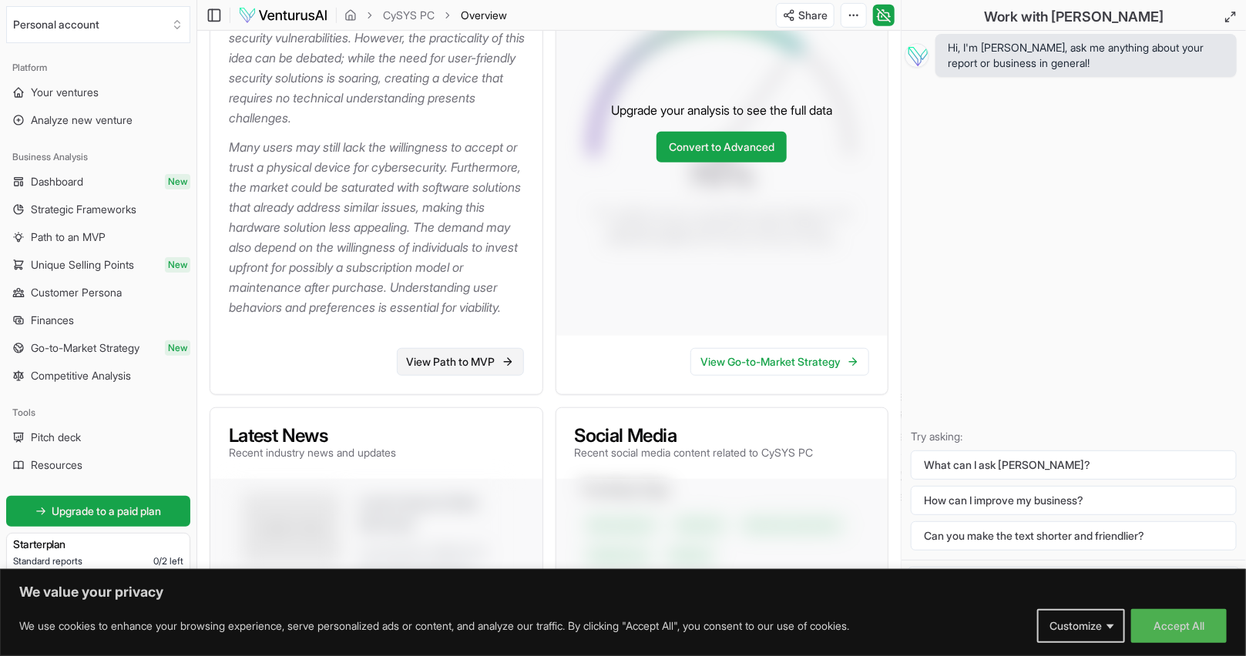
click at [436, 376] on link "View Path to MVP" at bounding box center [460, 362] width 127 height 28
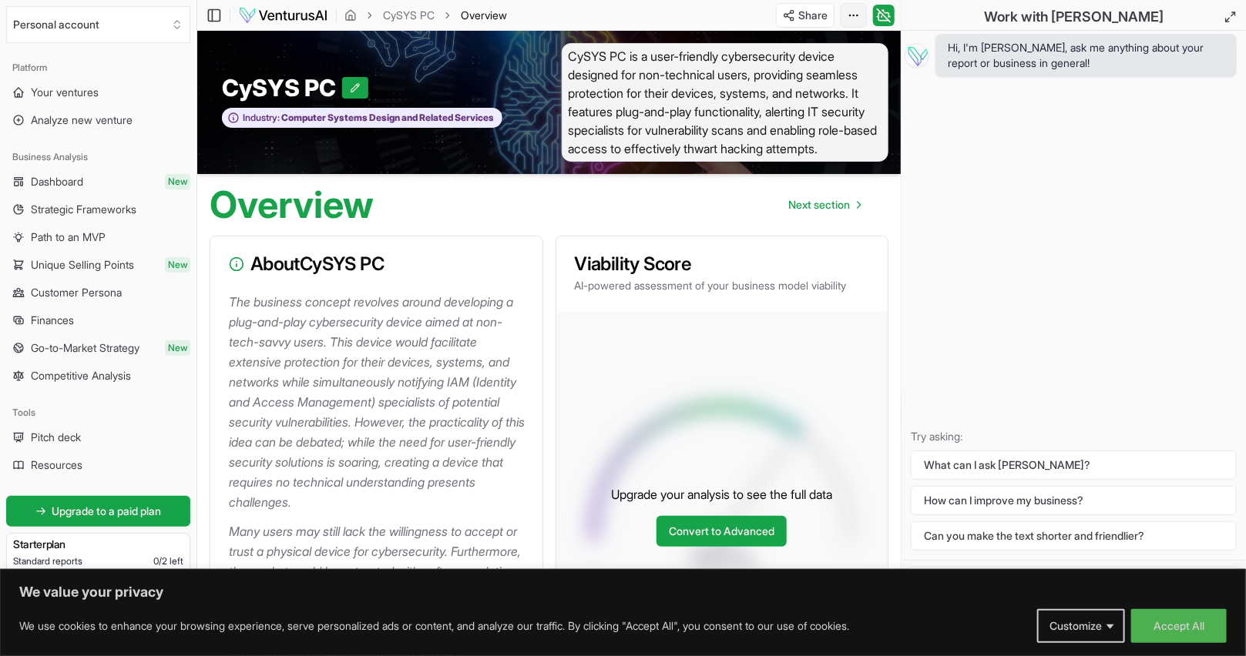
click at [853, 17] on html "We value your privacy We use cookies to enhance your browsing experience, serve…" at bounding box center [623, 328] width 1246 height 656
click at [827, 69] on div "Download PDF" at bounding box center [796, 71] width 126 height 25
